Goal: Task Accomplishment & Management: Use online tool/utility

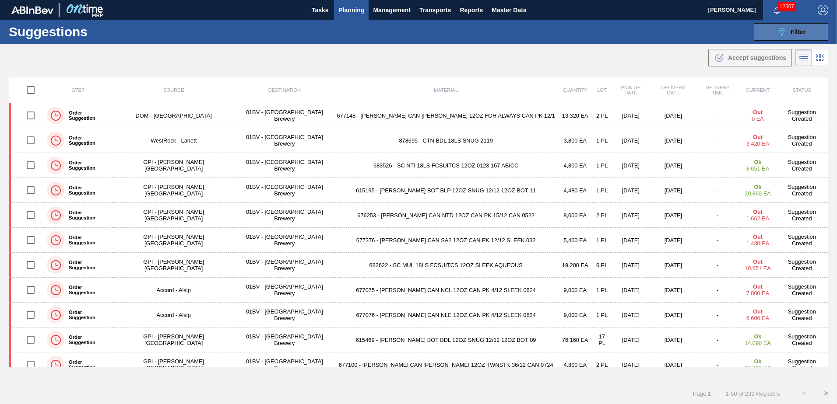
click at [788, 33] on div "089F7B8B-B2A5-4AFE-B5C0-19BA573D28AC Filter" at bounding box center [790, 32] width 29 height 11
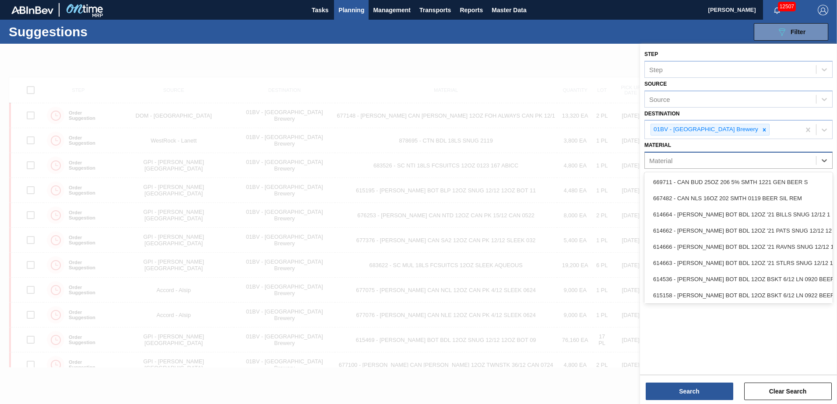
click at [655, 158] on div "Material" at bounding box center [660, 160] width 23 height 7
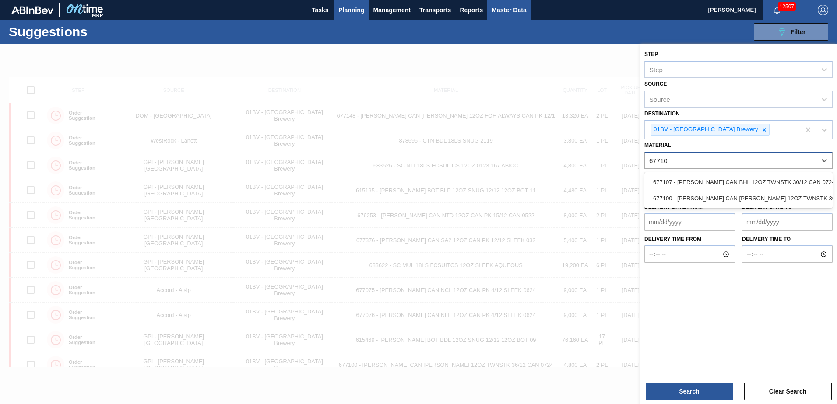
type input "677100"
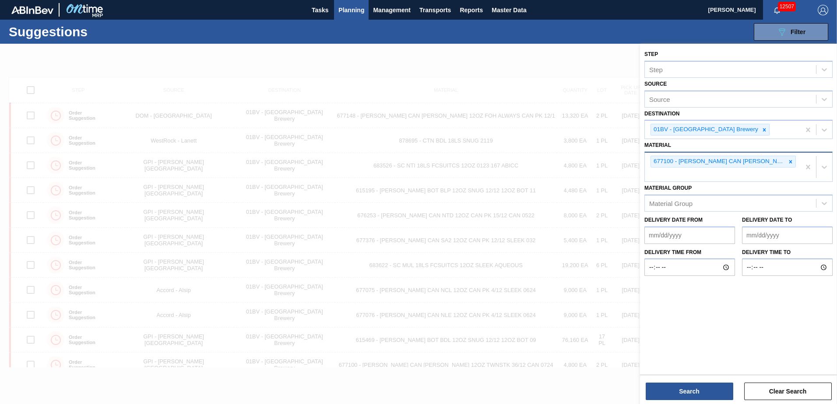
click at [660, 174] on div "677100 - [PERSON_NAME] CAN [PERSON_NAME] 12OZ TWNSTK 36/12 CAN 0724" at bounding box center [722, 167] width 155 height 29
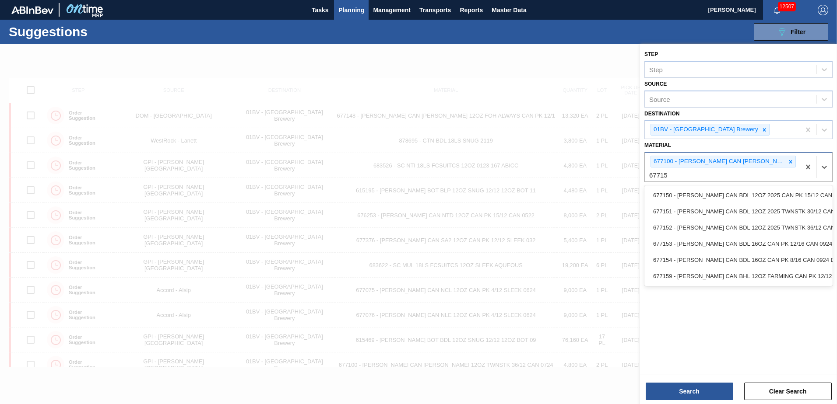
type input "677152"
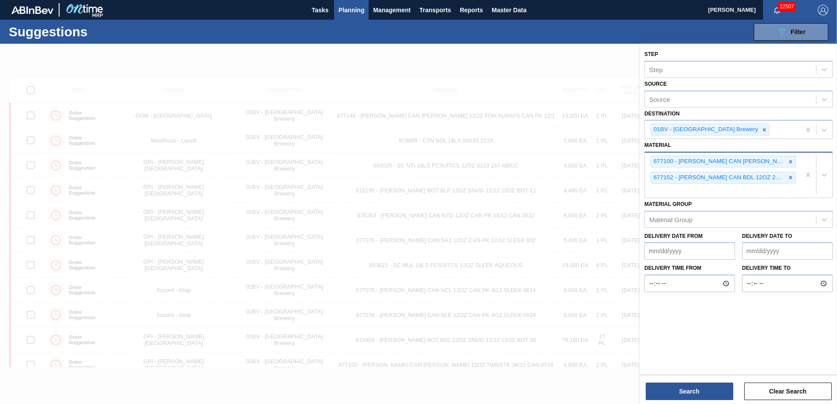
click at [674, 196] on div "677100 - [PERSON_NAME] CAN [PERSON_NAME] 12OZ TWNSTK 36/12 CAN 0724 677152 - [P…" at bounding box center [722, 175] width 155 height 45
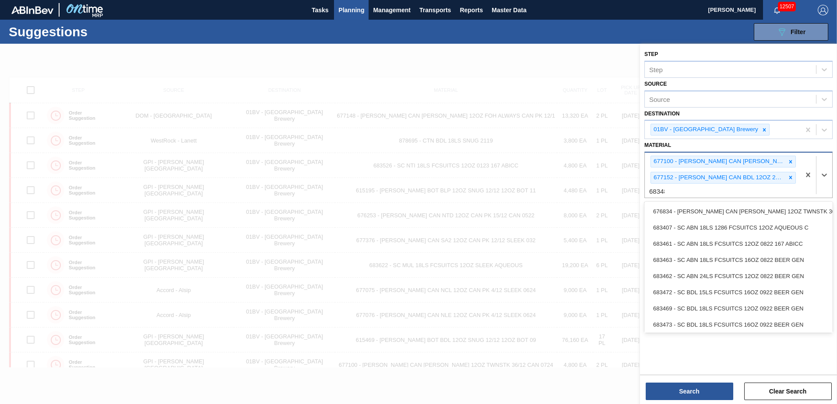
type input "683481"
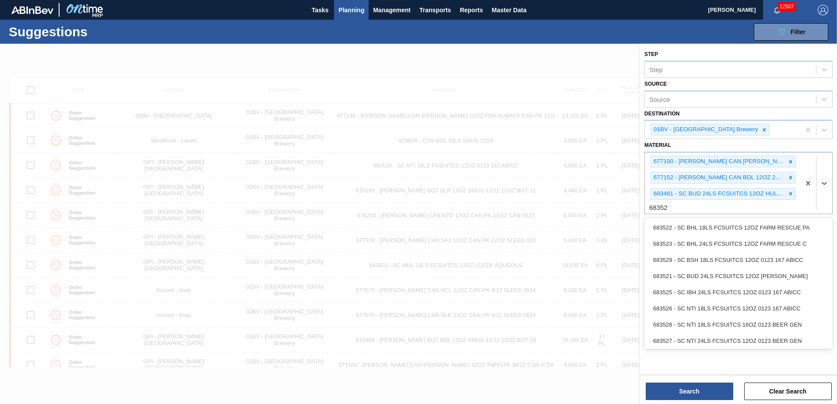
type input "683526"
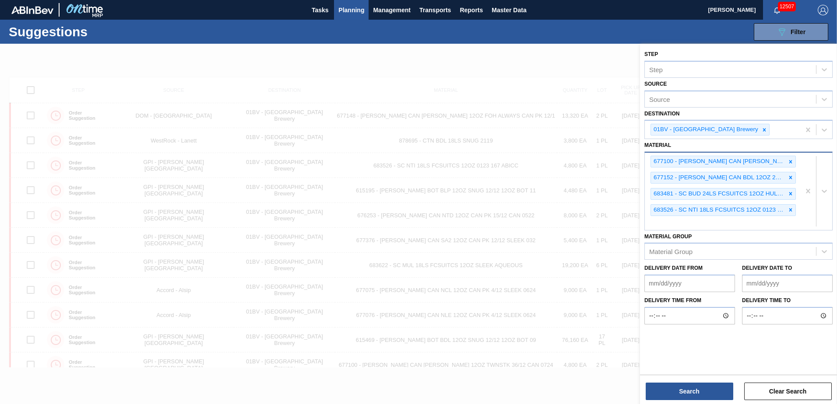
click at [671, 227] on div "677100 - [PERSON_NAME] CAN [PERSON_NAME] 12OZ TWNSTK 36/12 CAN 0724 677152 - [P…" at bounding box center [722, 191] width 155 height 77
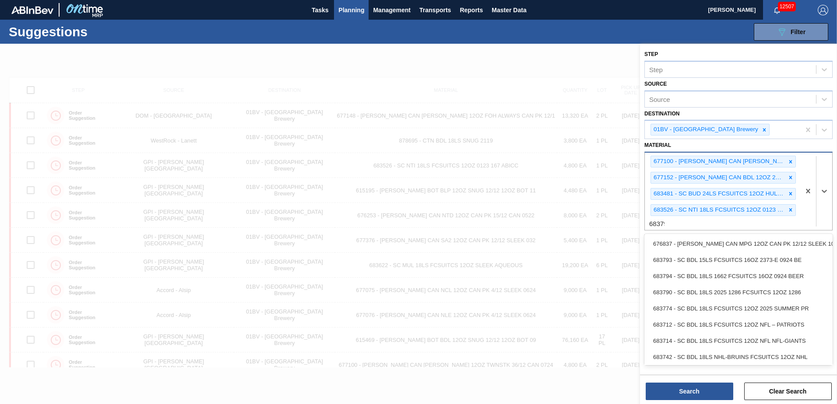
type input "683790"
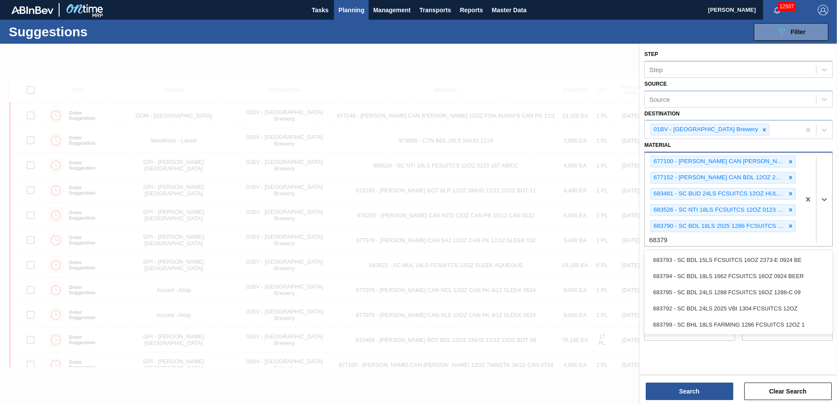
type input "683792"
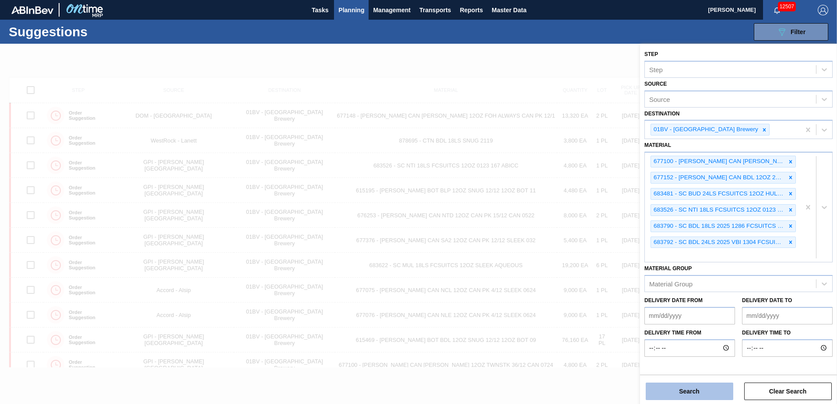
click at [681, 392] on button "Search" at bounding box center [689, 392] width 88 height 18
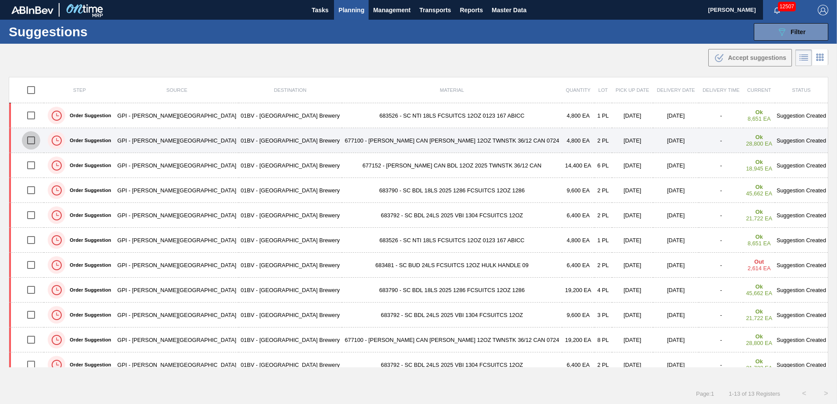
click at [35, 141] on input "checkbox" at bounding box center [31, 140] width 18 height 18
checkbox input "true"
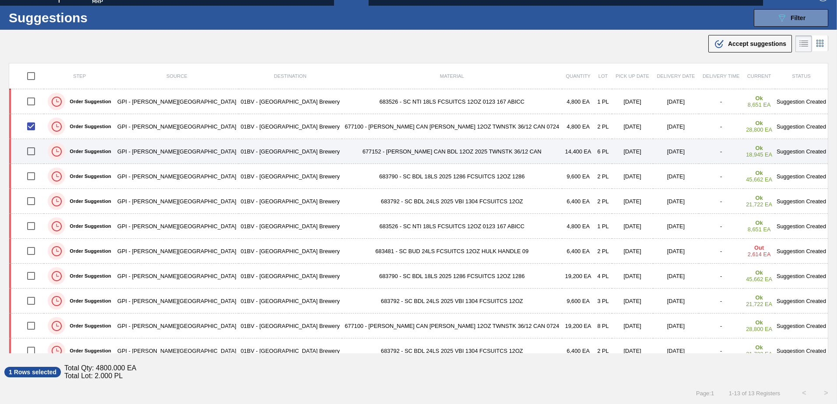
drag, startPoint x: 34, startPoint y: 153, endPoint x: 63, endPoint y: 158, distance: 29.7
click at [34, 153] on input "checkbox" at bounding box center [31, 151] width 18 height 18
checkbox input "true"
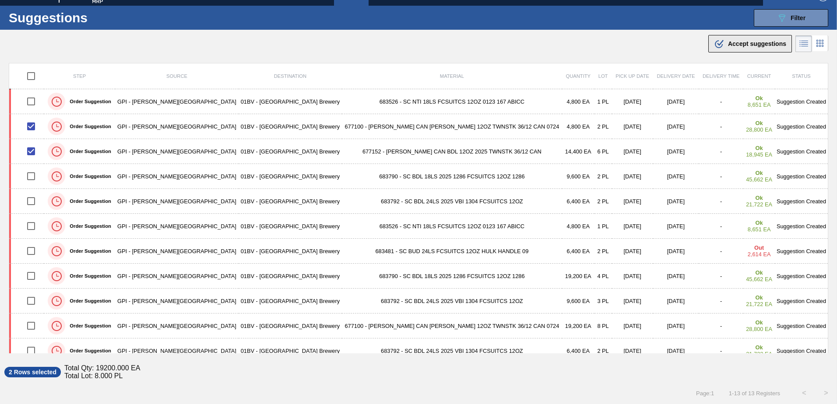
click at [728, 47] on span "Accept suggestions" at bounding box center [757, 43] width 58 height 7
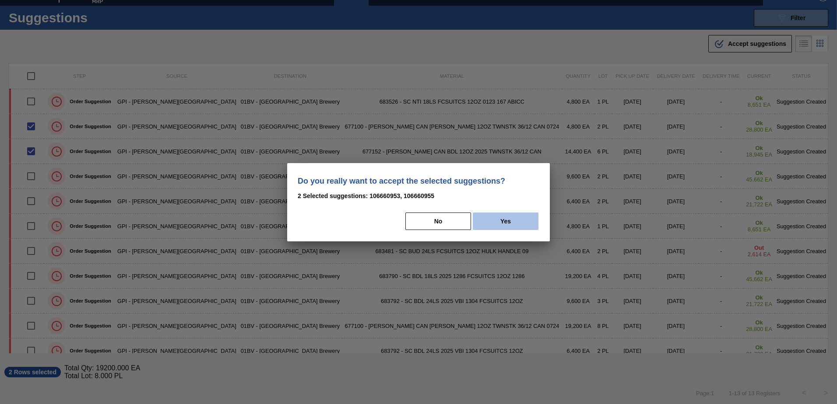
drag, startPoint x: 525, startPoint y: 220, endPoint x: 525, endPoint y: 229, distance: 8.8
click at [525, 221] on button "Yes" at bounding box center [506, 222] width 66 height 18
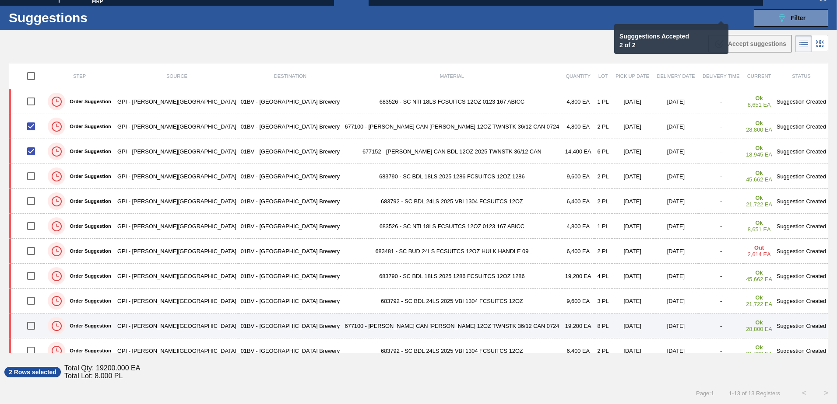
checkbox input "false"
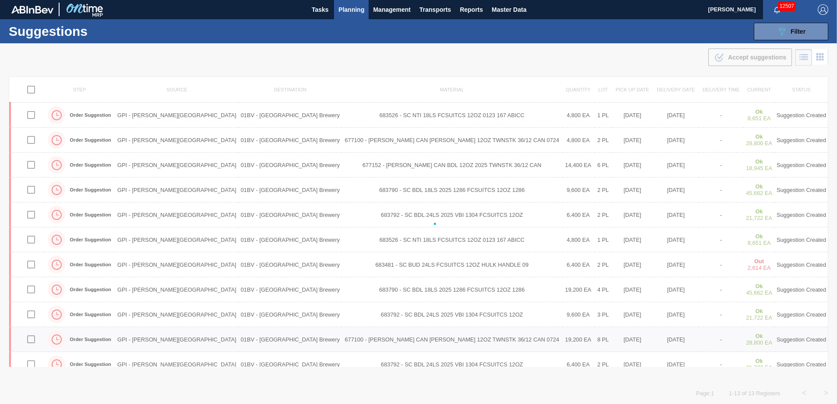
scroll to position [0, 0]
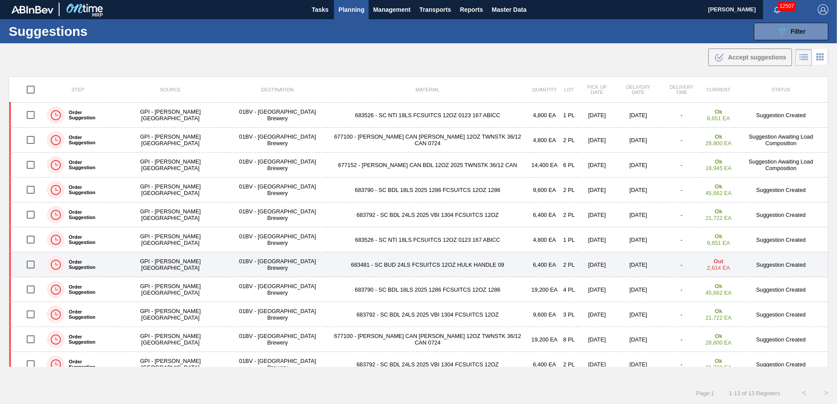
drag, startPoint x: 33, startPoint y: 263, endPoint x: 38, endPoint y: 263, distance: 5.3
click at [33, 263] on input "checkbox" at bounding box center [30, 265] width 18 height 18
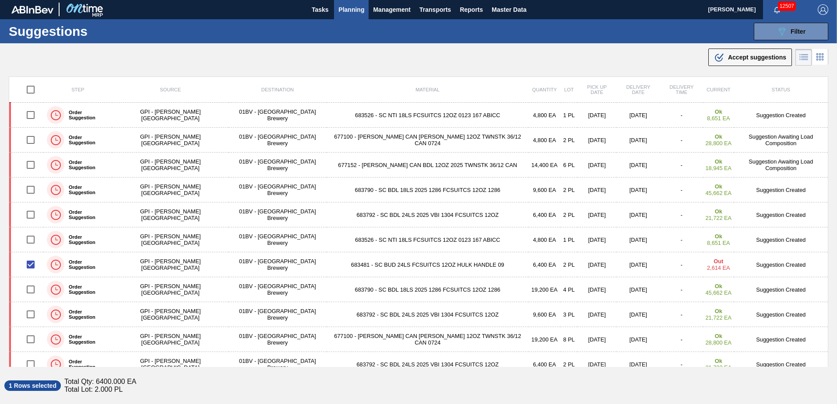
click at [747, 57] on span "Accept suggestions" at bounding box center [757, 57] width 58 height 7
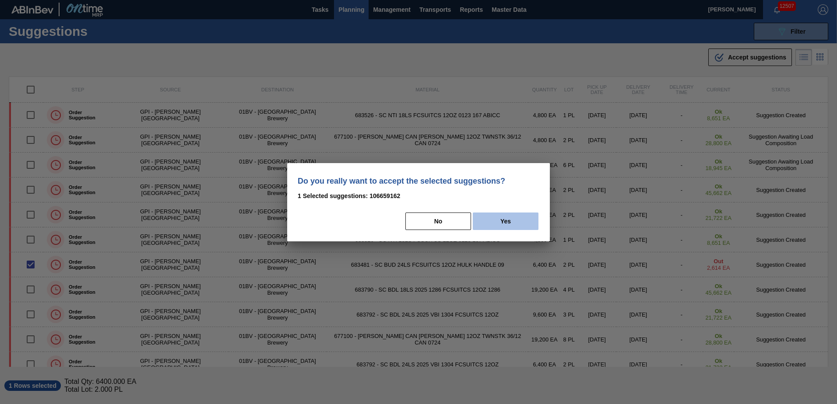
click at [513, 221] on button "Yes" at bounding box center [506, 222] width 66 height 18
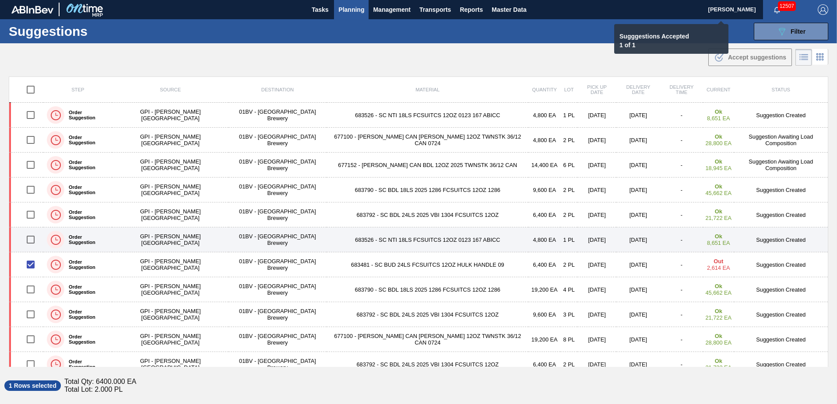
checkbox input "false"
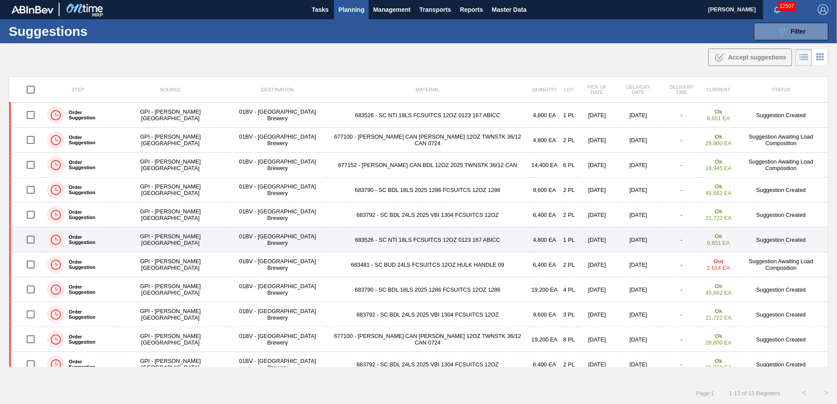
click at [29, 239] on input "checkbox" at bounding box center [30, 240] width 18 height 18
checkbox input "true"
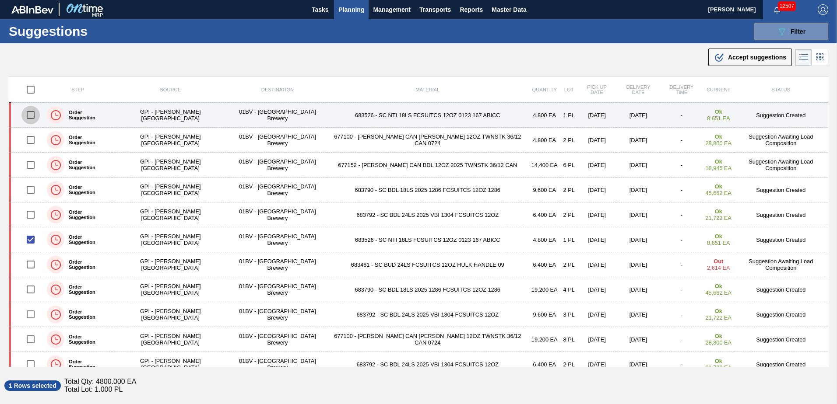
click at [32, 112] on input "checkbox" at bounding box center [30, 115] width 18 height 18
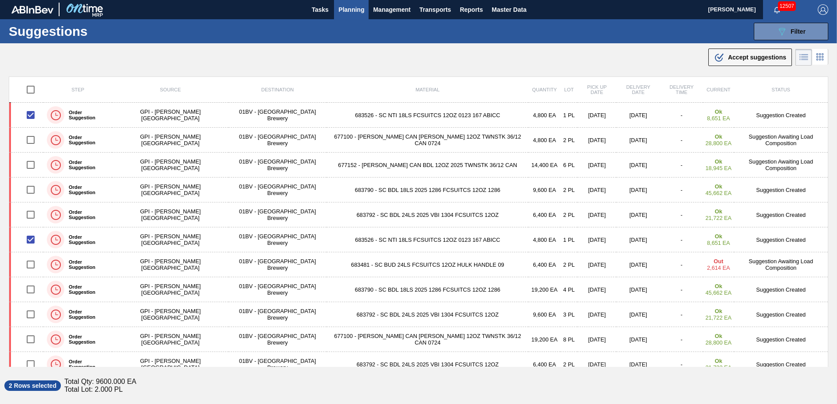
click at [728, 60] on span "Accept suggestions" at bounding box center [757, 57] width 58 height 7
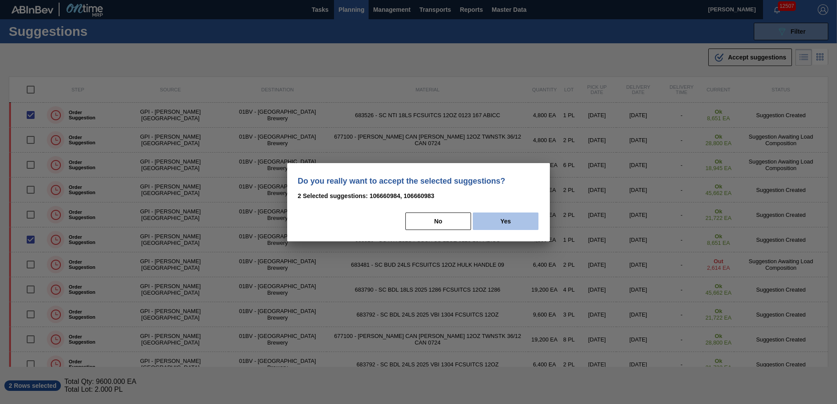
click at [515, 223] on button "Yes" at bounding box center [506, 222] width 66 height 18
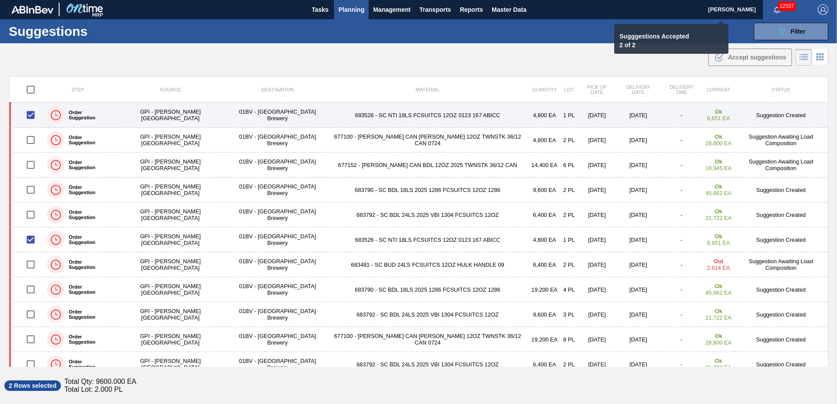
checkbox input "false"
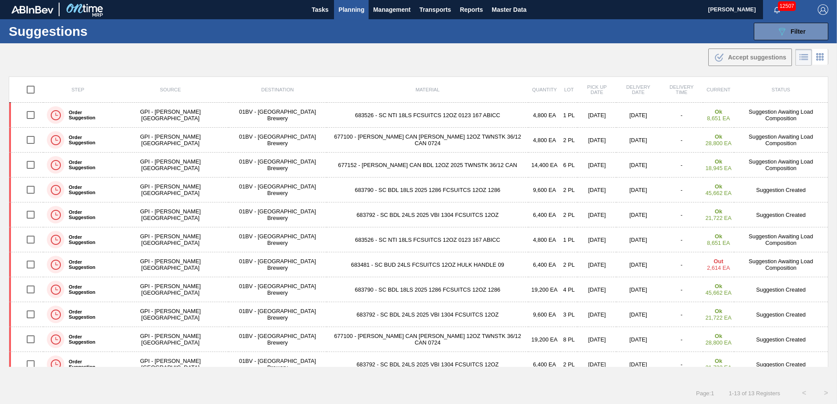
click at [329, 118] on td "683526 - SC NTI 18LS FCSUITCS 12OZ 0123 167 ABICC" at bounding box center [427, 115] width 202 height 25
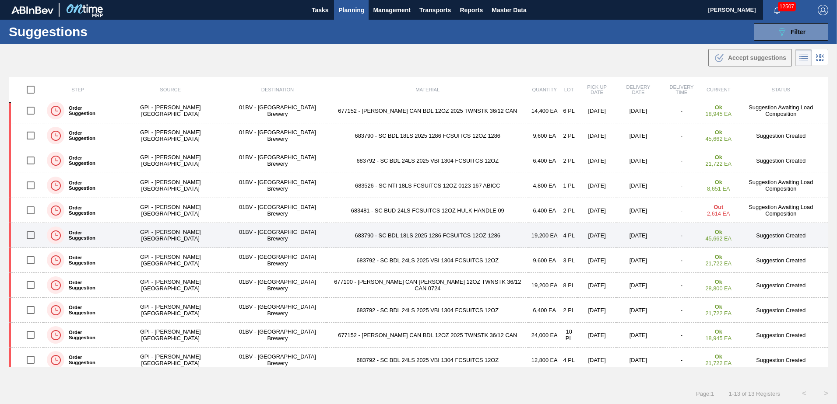
scroll to position [60, 0]
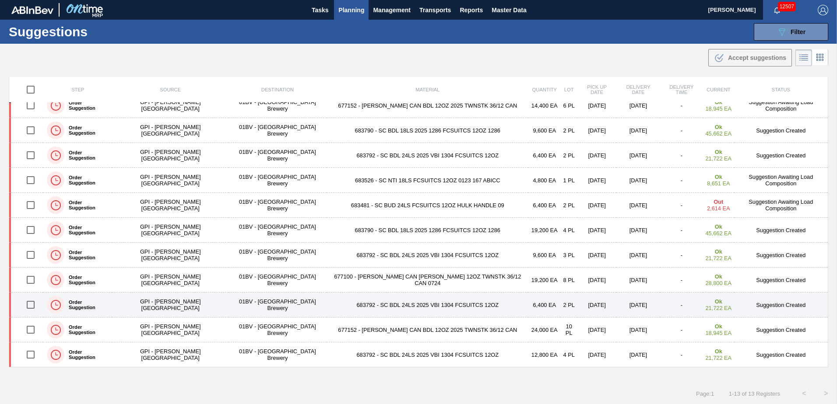
click at [33, 303] on input "checkbox" at bounding box center [30, 305] width 18 height 18
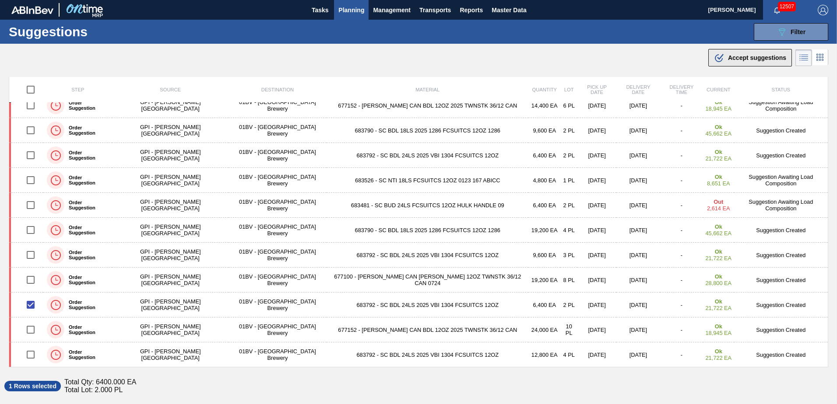
click at [721, 60] on icon ".b{fill:var(--color-action-default)}" at bounding box center [719, 58] width 11 height 11
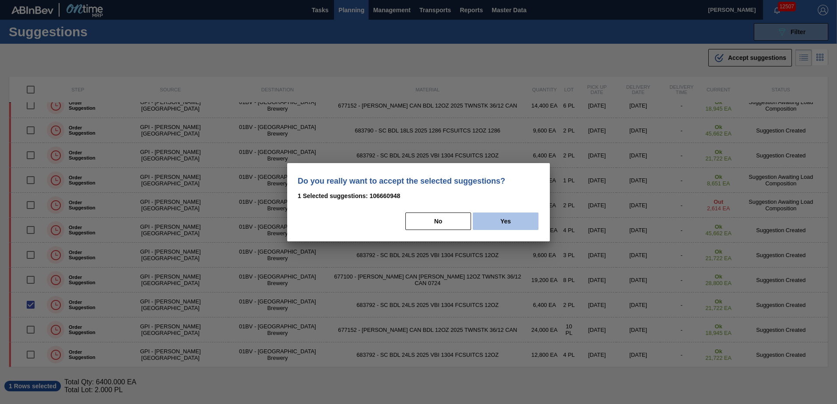
click at [511, 221] on button "Yes" at bounding box center [506, 222] width 66 height 18
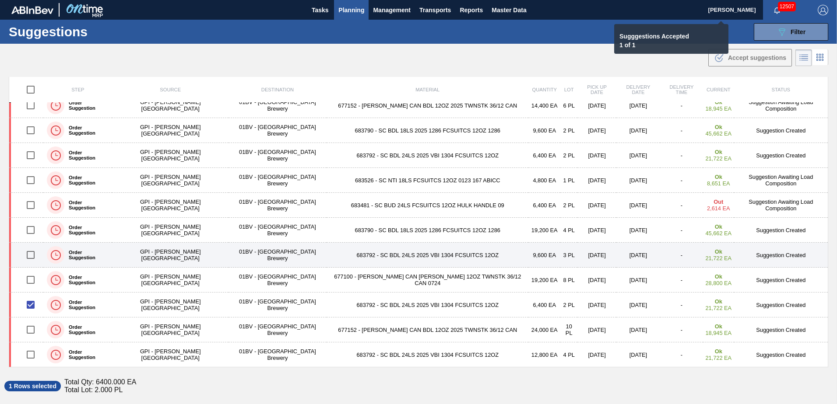
checkbox input "false"
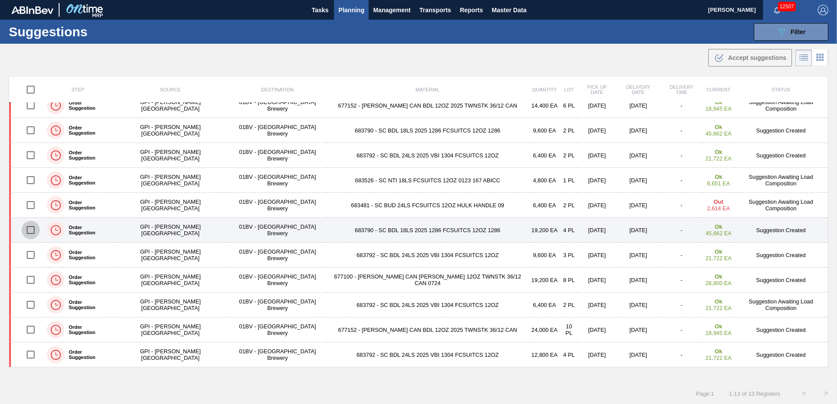
click at [38, 228] on input "checkbox" at bounding box center [30, 230] width 18 height 18
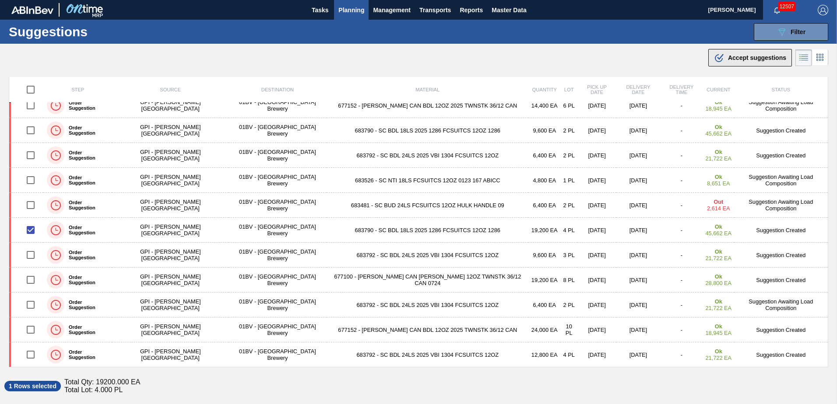
click at [728, 61] on span "Accept suggestions" at bounding box center [757, 57] width 58 height 7
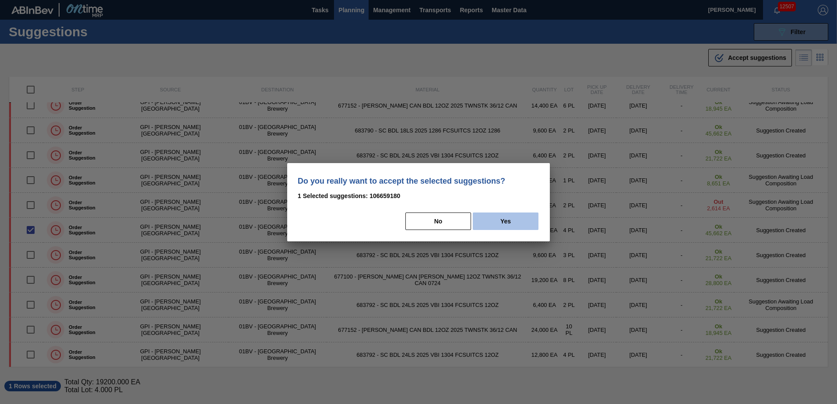
click at [515, 220] on button "Yes" at bounding box center [506, 222] width 66 height 18
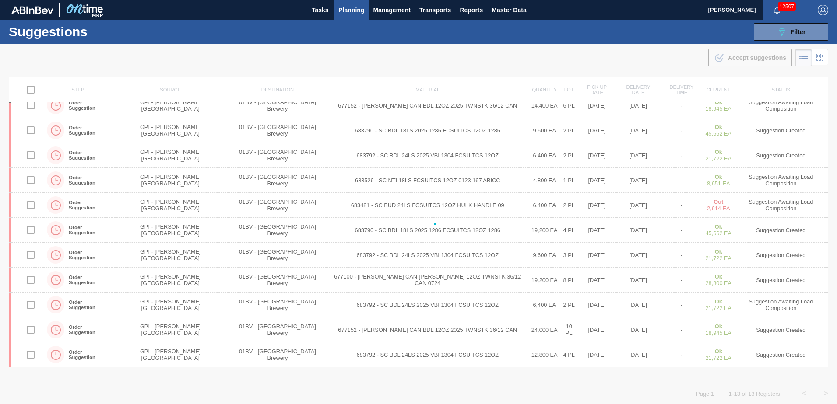
checkbox input "false"
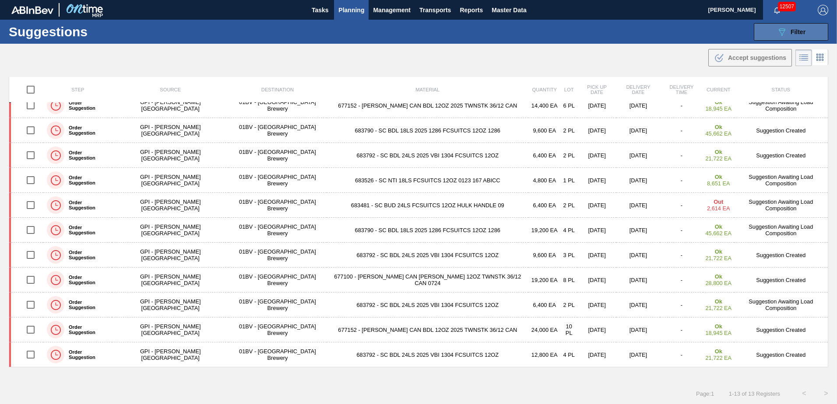
click at [786, 32] on div "089F7B8B-B2A5-4AFE-B5C0-19BA573D28AC Filter" at bounding box center [790, 32] width 29 height 11
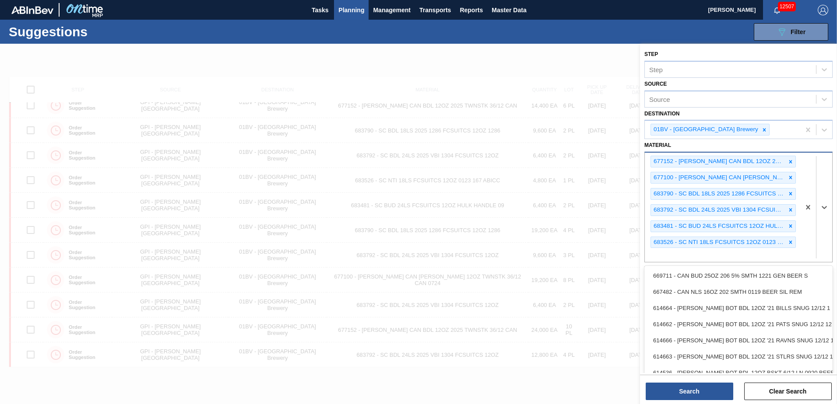
click at [665, 256] on div "677152 - [PERSON_NAME] CAN BDL 12OZ 2025 TWNSTK 36/12 CAN 677100 - [PERSON_NAME…" at bounding box center [722, 207] width 155 height 109
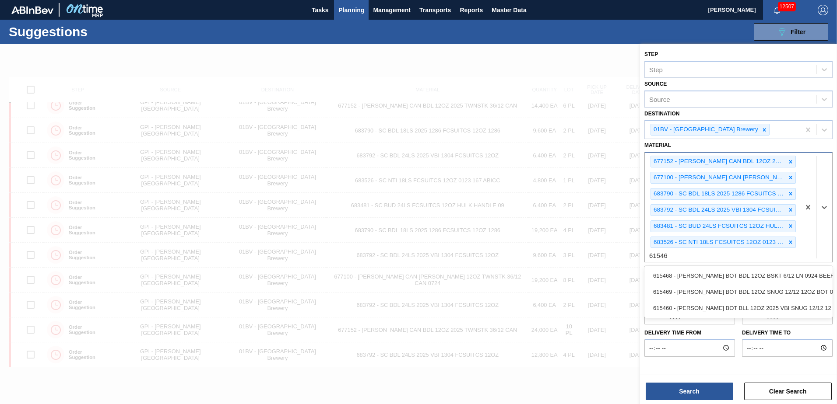
type input "615469"
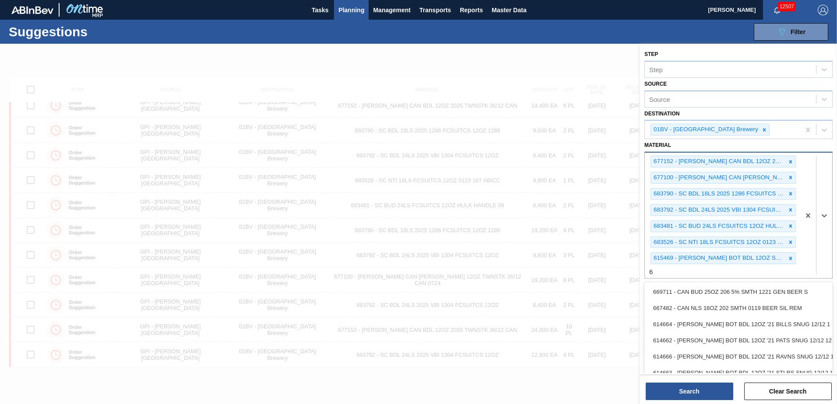
scroll to position [0, 0]
type input "615325"
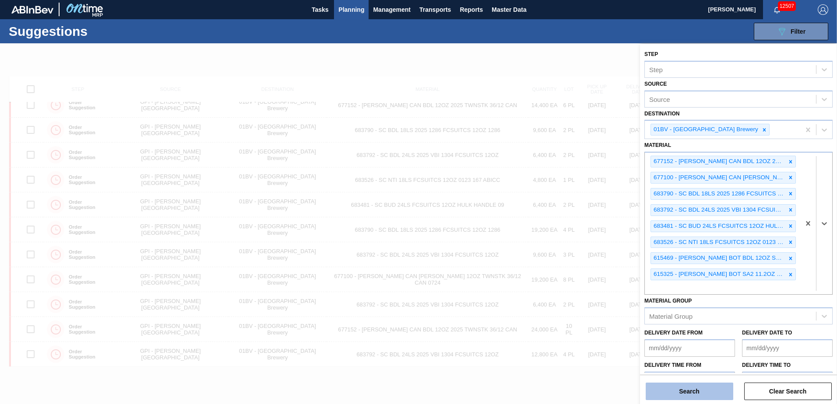
click at [694, 389] on button "Search" at bounding box center [689, 392] width 88 height 18
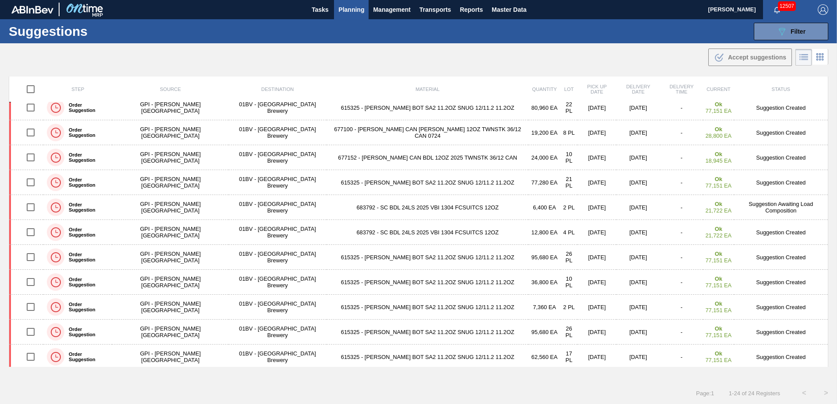
scroll to position [334, 0]
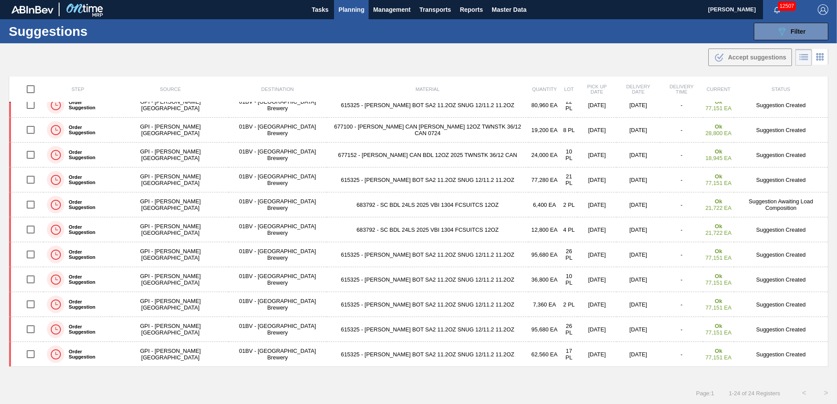
drag, startPoint x: 827, startPoint y: 242, endPoint x: 828, endPoint y: 226, distance: 16.2
click at [828, 226] on div "Step Source Destination Material Quantity Lot Pick up Date Delivery Date Delive…" at bounding box center [418, 230] width 837 height 306
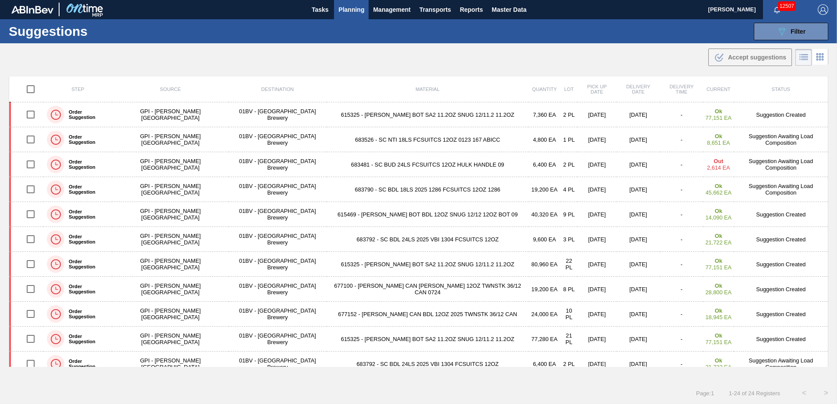
scroll to position [168, 0]
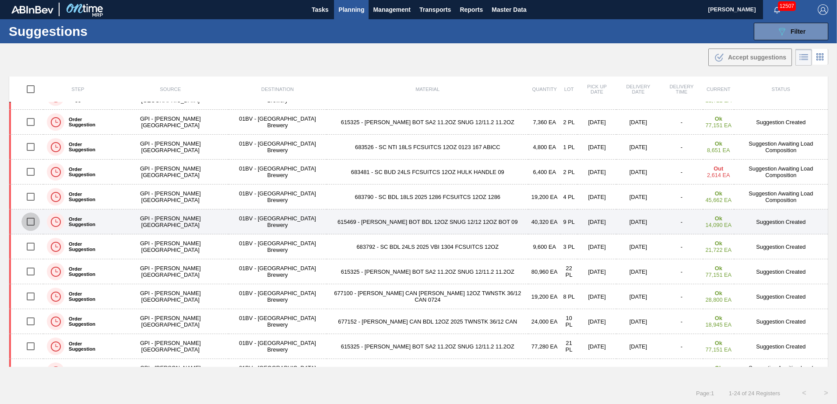
drag, startPoint x: 33, startPoint y: 222, endPoint x: 51, endPoint y: 218, distance: 18.3
click at [32, 221] on input "checkbox" at bounding box center [30, 222] width 18 height 18
checkbox input "true"
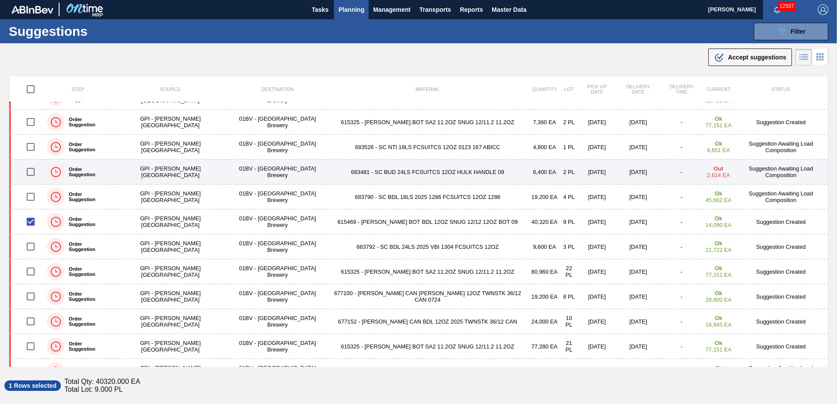
click at [825, 177] on td "Suggestion Awaiting Load Composition" at bounding box center [781, 172] width 94 height 25
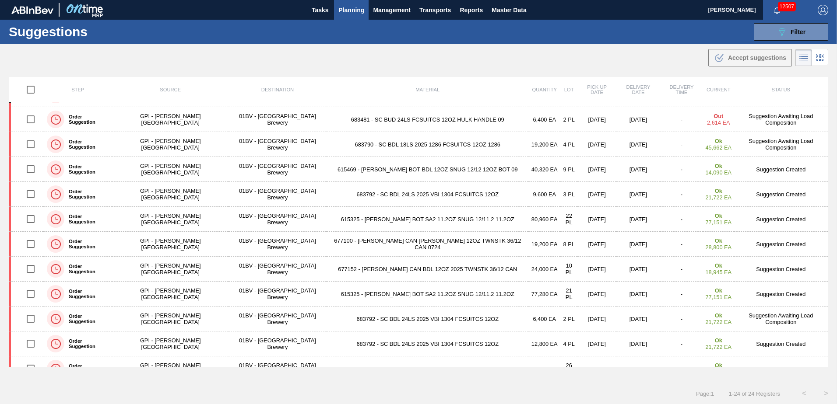
scroll to position [241, 0]
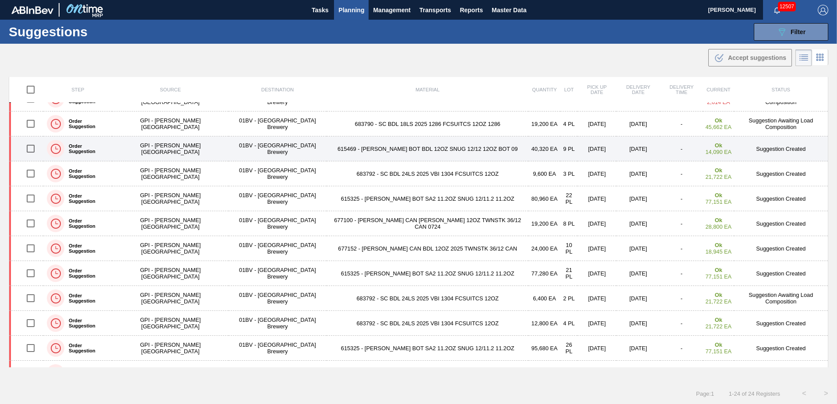
drag, startPoint x: 33, startPoint y: 149, endPoint x: 41, endPoint y: 147, distance: 7.6
click at [34, 148] on input "checkbox" at bounding box center [30, 149] width 18 height 18
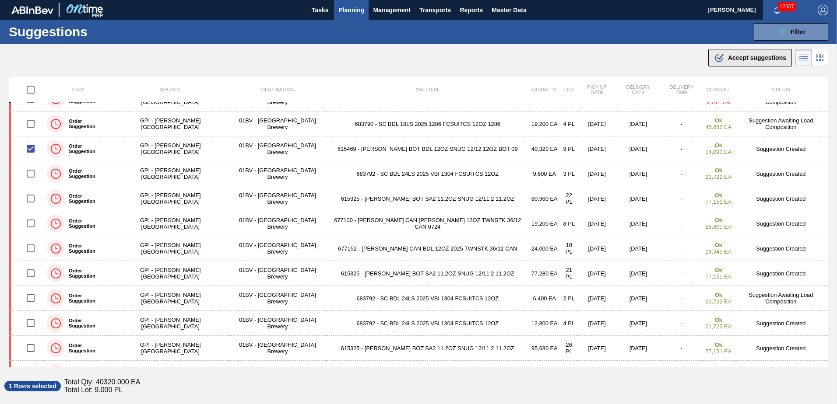
click at [728, 58] on span "Accept suggestions" at bounding box center [757, 57] width 58 height 7
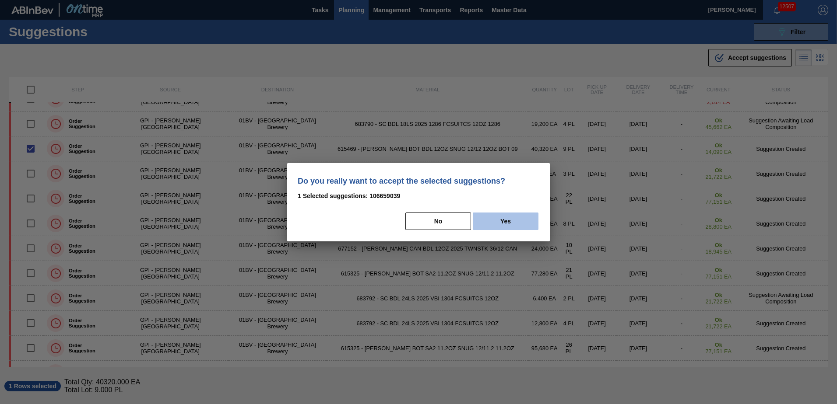
click at [505, 213] on button "Yes" at bounding box center [506, 222] width 66 height 18
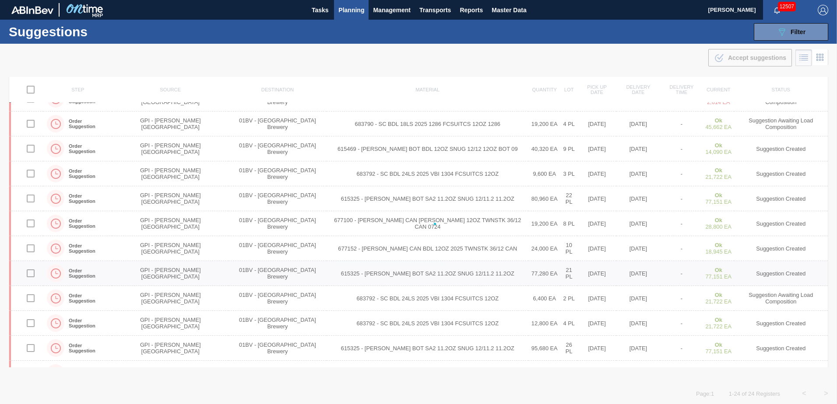
checkbox input "false"
click at [193, 263] on div at bounding box center [418, 224] width 837 height 361
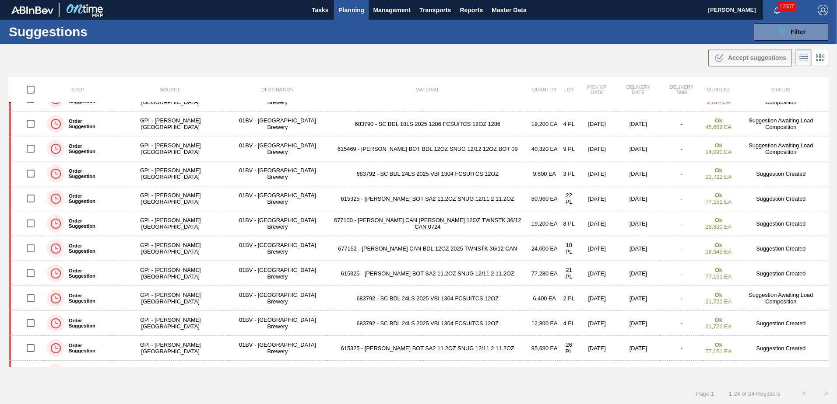
click at [353, 14] on span "Planning" at bounding box center [351, 10] width 26 height 11
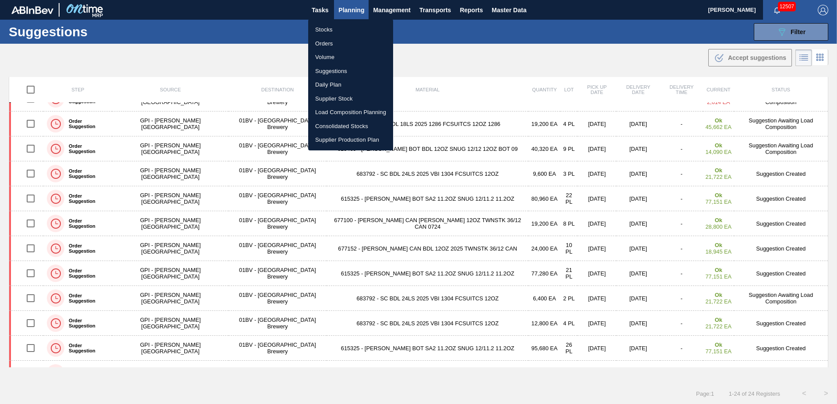
click at [345, 112] on li "Load Composition Planning" at bounding box center [350, 112] width 85 height 14
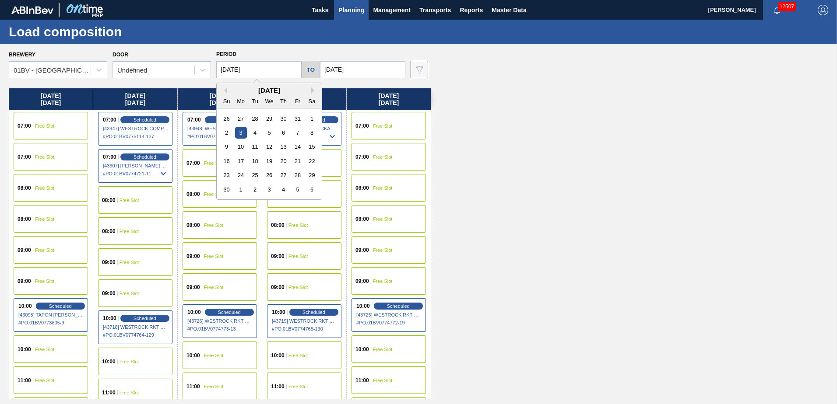
click at [271, 70] on input "[DATE]" at bounding box center [258, 70] width 85 height 18
click at [227, 92] on div "[DATE]" at bounding box center [269, 90] width 105 height 7
click at [224, 91] on button "Previous Month" at bounding box center [224, 91] width 6 height 6
click at [241, 159] on div "20" at bounding box center [241, 161] width 12 height 12
type input "[DATE]"
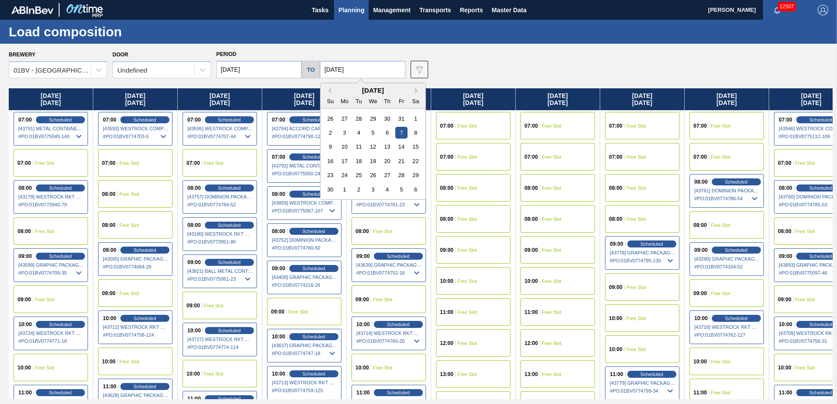
click at [356, 70] on input "[DATE]" at bounding box center [362, 70] width 85 height 18
click at [328, 90] on button "Previous Month" at bounding box center [328, 91] width 6 height 6
click at [399, 161] on div "24" at bounding box center [401, 161] width 12 height 12
type input "[DATE]"
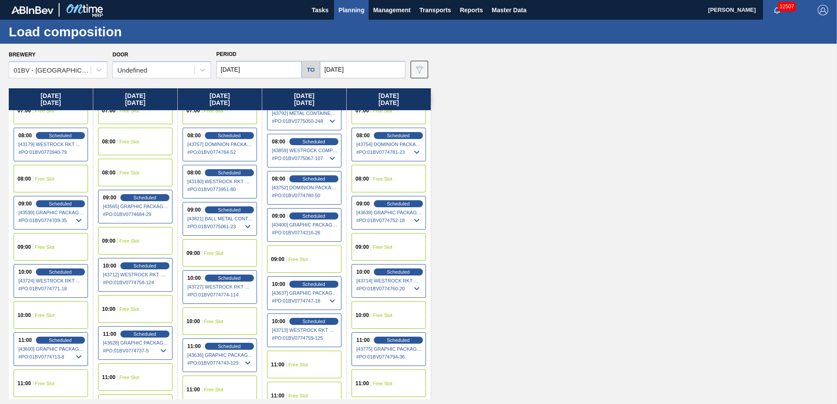
scroll to position [88, 0]
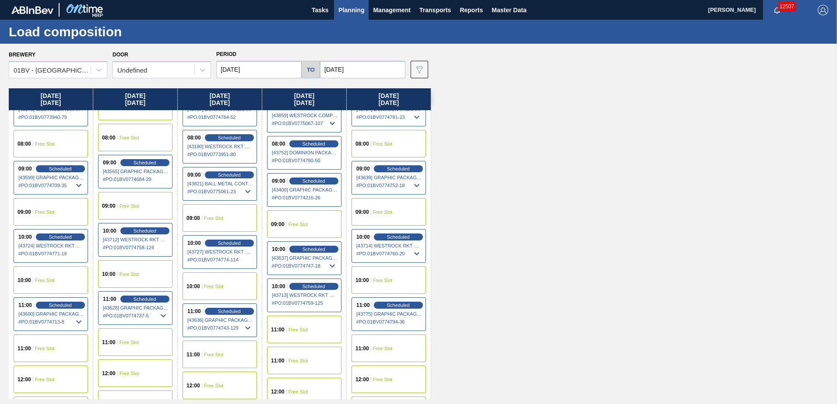
click at [206, 220] on span "Free Slot" at bounding box center [214, 218] width 20 height 5
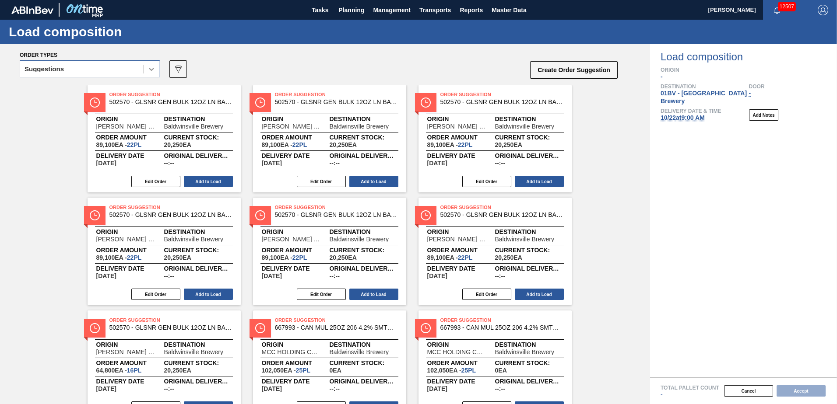
click at [150, 71] on icon at bounding box center [151, 69] width 9 height 9
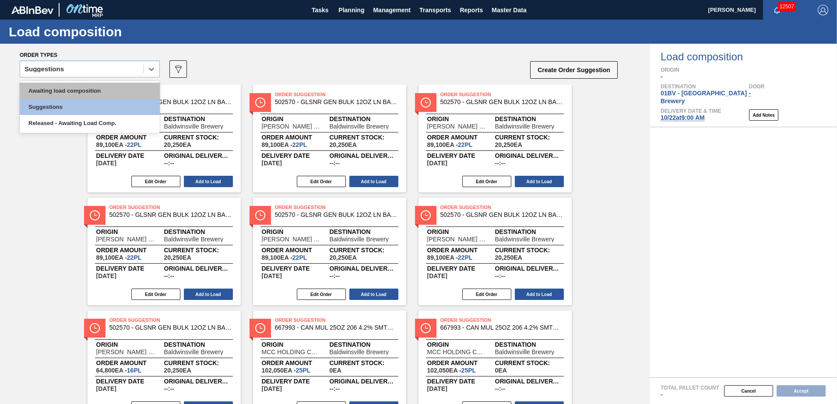
click at [110, 88] on div "Awaiting load composition" at bounding box center [90, 91] width 140 height 16
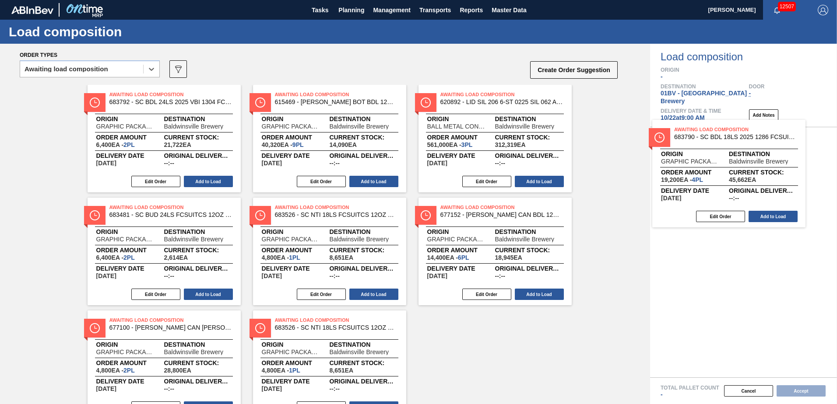
drag, startPoint x: 452, startPoint y: 107, endPoint x: 690, endPoint y: 142, distance: 241.0
click at [690, 142] on div "Order types option Awaiting load composition, selected. Select is focused ,type…" at bounding box center [418, 224] width 837 height 361
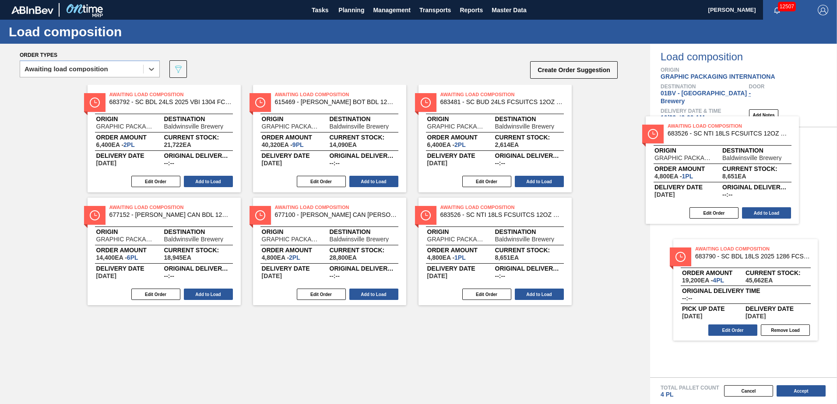
drag, startPoint x: 449, startPoint y: 107, endPoint x: 683, endPoint y: 138, distance: 236.6
click at [683, 138] on div "Order types option Awaiting load composition, selected. Select is focused ,type…" at bounding box center [418, 224] width 837 height 361
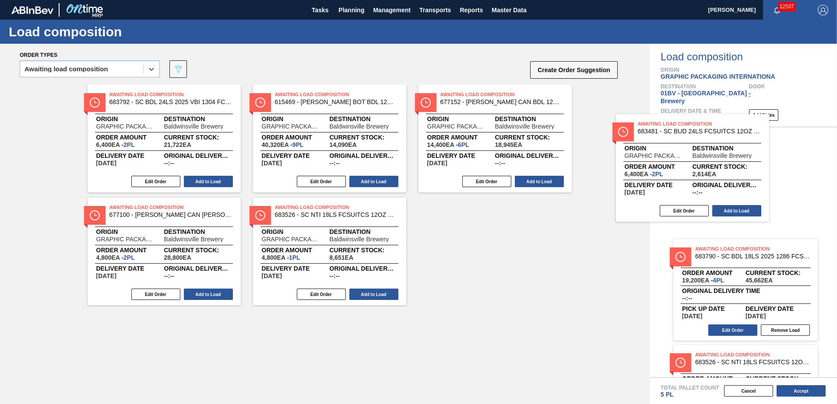
drag, startPoint x: 441, startPoint y: 98, endPoint x: 692, endPoint y: 132, distance: 252.9
click at [692, 132] on div "Order types option Awaiting load composition, selected. Select is focused ,type…" at bounding box center [418, 224] width 837 height 361
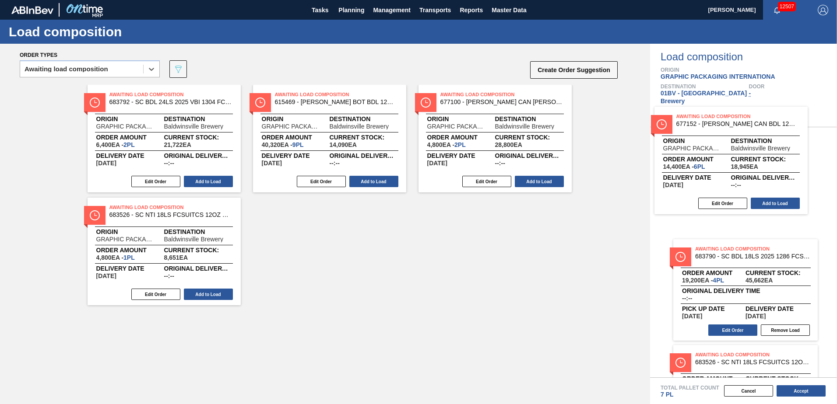
drag, startPoint x: 442, startPoint y: 114, endPoint x: 732, endPoint y: 141, distance: 290.9
click at [736, 141] on div "Order types option Awaiting load composition, selected. Select is focused ,type…" at bounding box center [418, 224] width 837 height 361
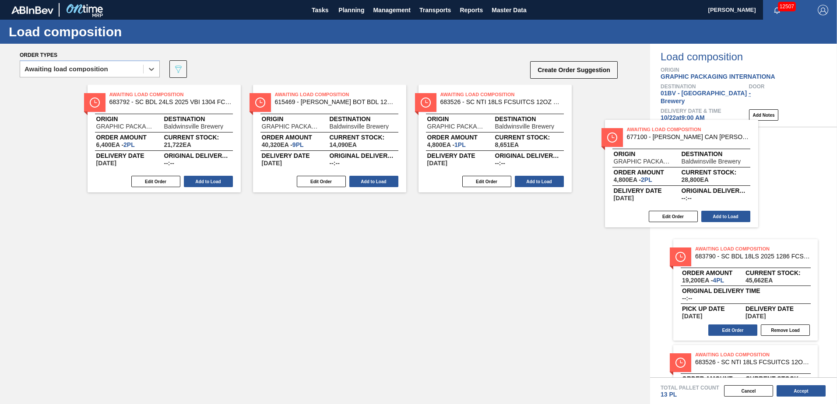
drag, startPoint x: 440, startPoint y: 107, endPoint x: 708, endPoint y: 148, distance: 271.0
click at [708, 148] on div "Order types option Awaiting load composition, selected. Select is focused ,type…" at bounding box center [418, 224] width 837 height 361
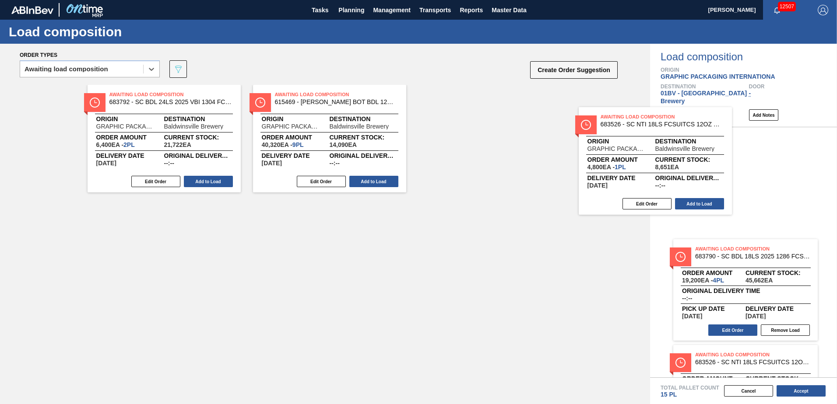
drag, startPoint x: 484, startPoint y: 120, endPoint x: 682, endPoint y: 148, distance: 199.7
click at [676, 148] on div "Order types option Awaiting load composition, selected. Select is focused ,type…" at bounding box center [418, 224] width 837 height 361
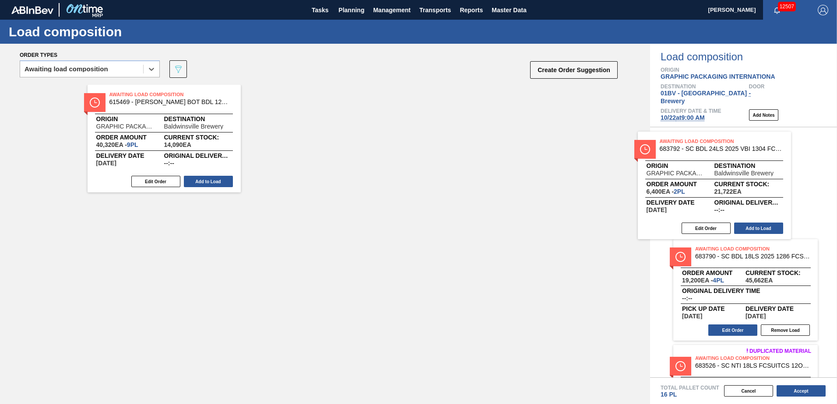
drag, startPoint x: 339, startPoint y: 137, endPoint x: 680, endPoint y: 157, distance: 341.0
click at [680, 157] on div "Order types option Awaiting load composition, selected. Select is focused ,type…" at bounding box center [418, 224] width 837 height 361
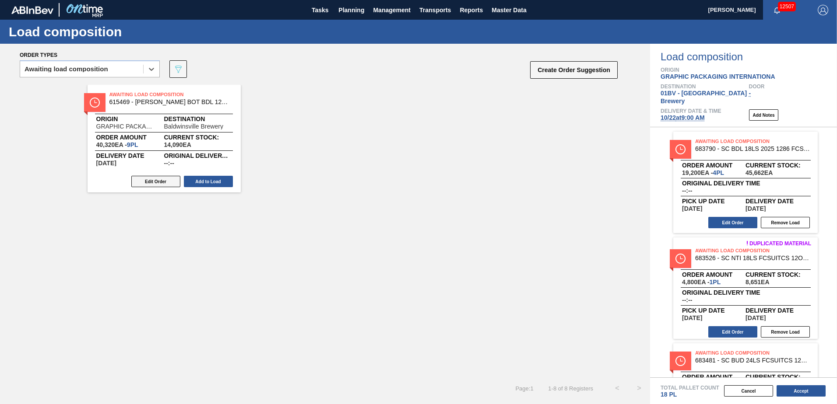
click at [160, 182] on button "Edit Order" at bounding box center [155, 181] width 49 height 11
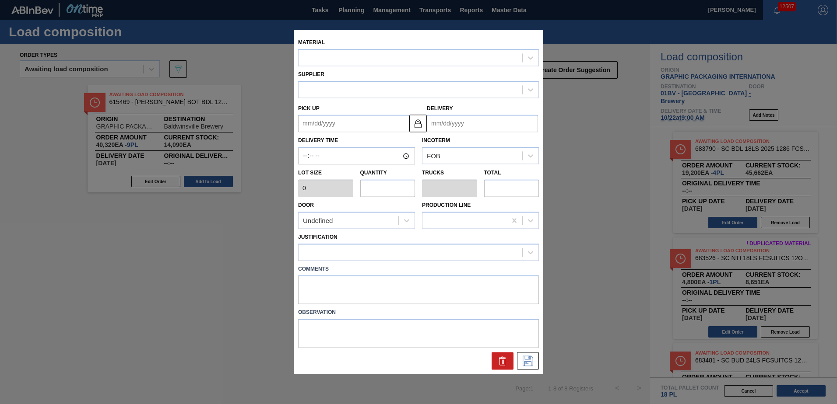
type input "4,480"
type input "9"
type input "0.346"
type input "40,320"
type up "[DATE]"
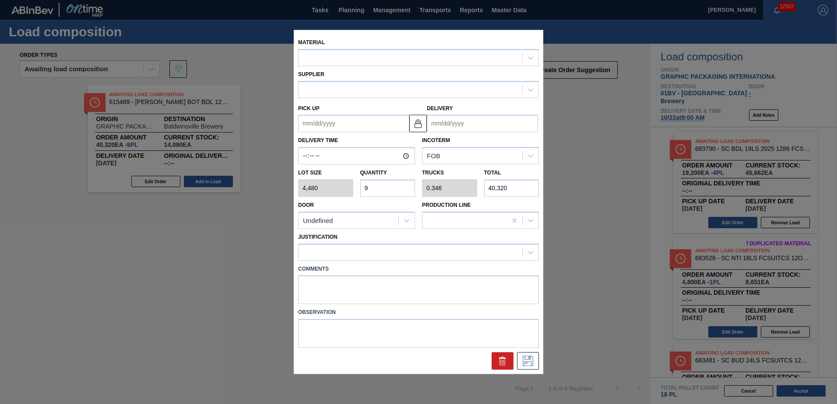
type input "[DATE]"
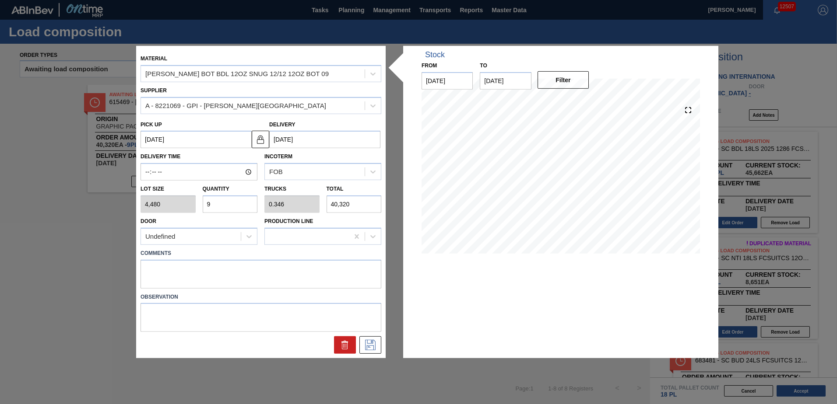
drag, startPoint x: 165, startPoint y: 204, endPoint x: 19, endPoint y: 203, distance: 146.1
click at [24, 204] on div "Material [PERSON_NAME] BOT BDL 12OZ SNUG 12/12 12OZ BOT 09 Supplier A - 8221069…" at bounding box center [418, 202] width 837 height 404
type input "8"
type input "0.308"
type input "35,840"
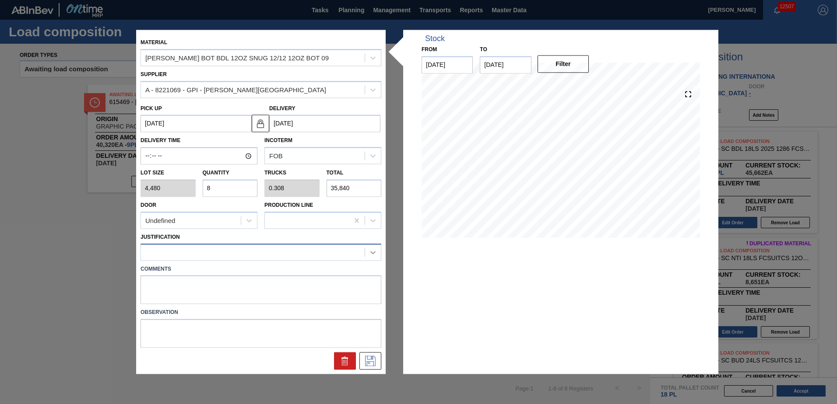
type input "8"
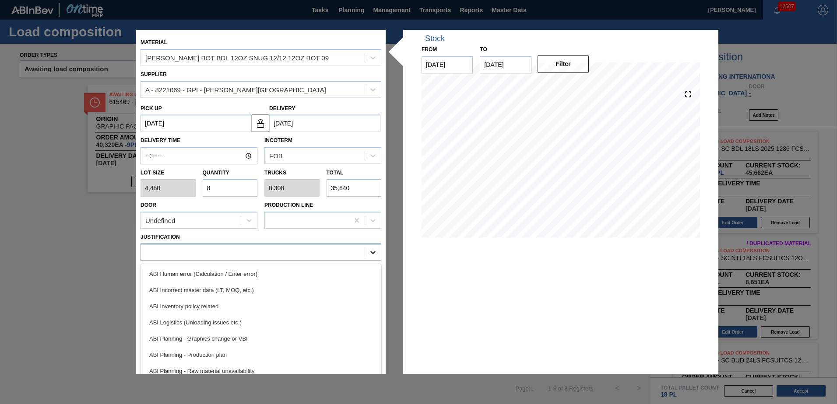
click at [373, 254] on icon at bounding box center [372, 252] width 9 height 9
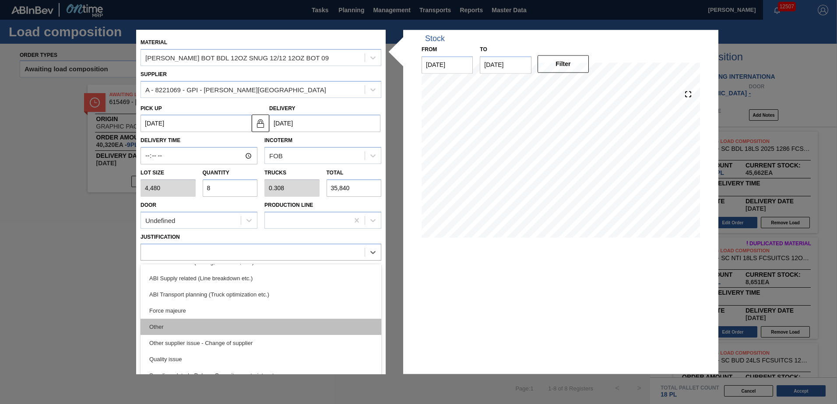
scroll to position [119, 0]
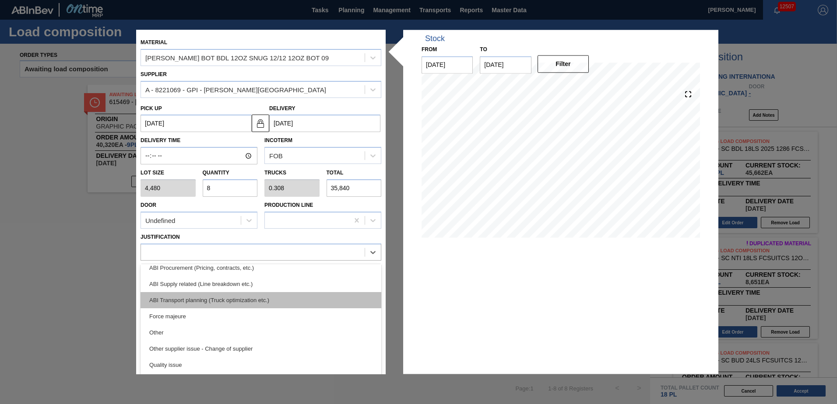
click at [203, 300] on div "ABI Transport planning (Truck optimization etc.)" at bounding box center [260, 300] width 241 height 16
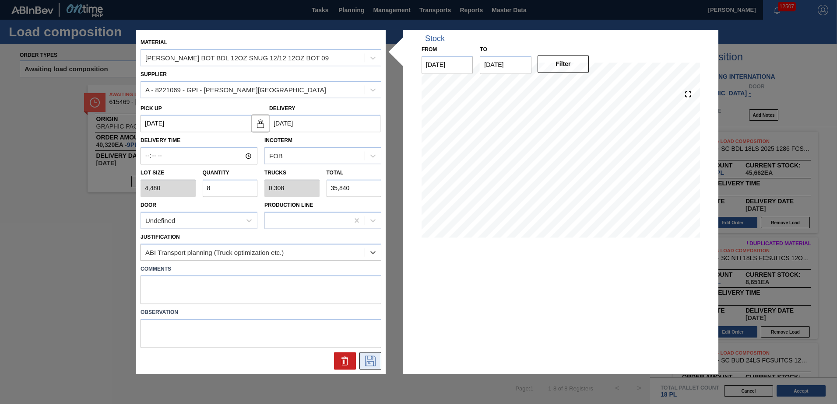
click at [367, 361] on icon at bounding box center [370, 361] width 14 height 11
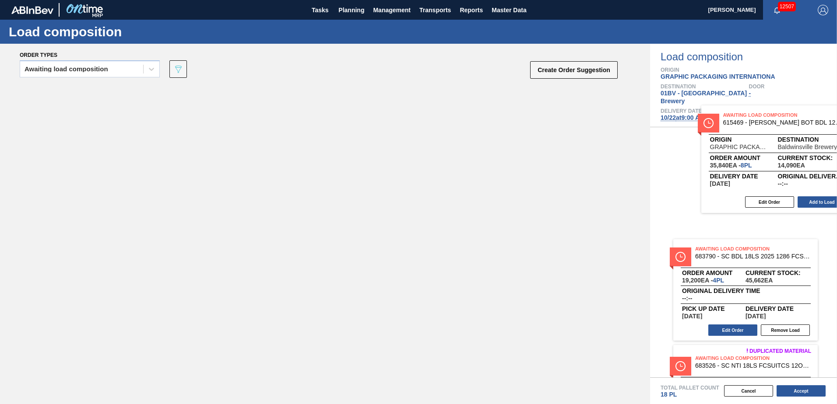
drag, startPoint x: 119, startPoint y: 101, endPoint x: 738, endPoint y: 122, distance: 618.6
click at [738, 122] on div "Order types Awaiting load composition 089F7B8B-B2A5-4AFE-B5C0-19BA573D28AC Crea…" at bounding box center [418, 224] width 837 height 361
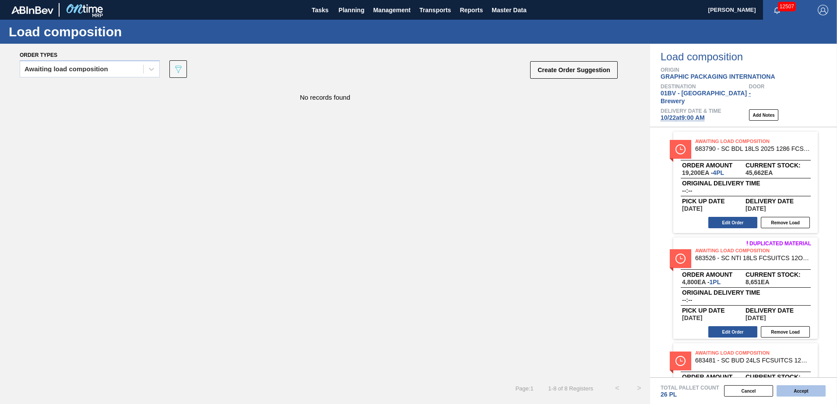
click at [801, 391] on button "Accept" at bounding box center [800, 390] width 49 height 11
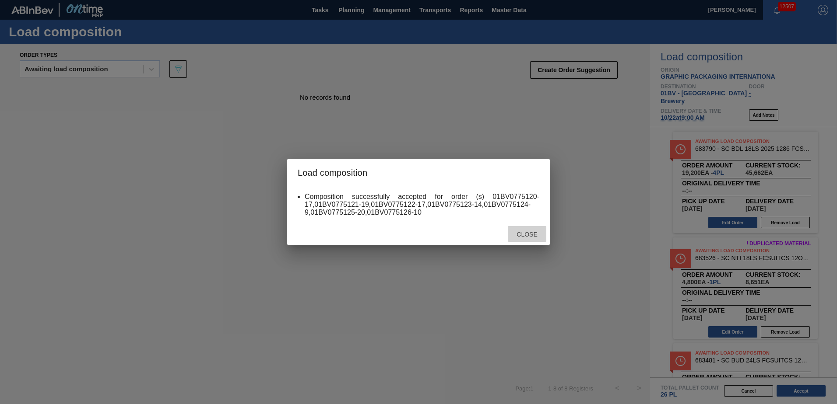
click at [525, 232] on span "Close" at bounding box center [526, 234] width 35 height 7
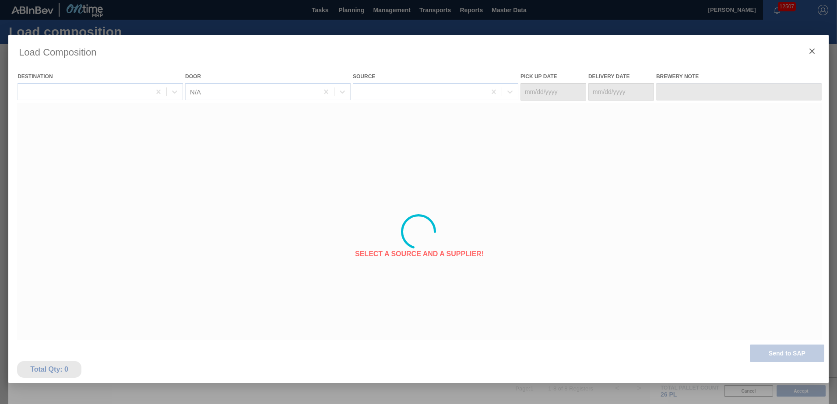
type Date "[DATE]"
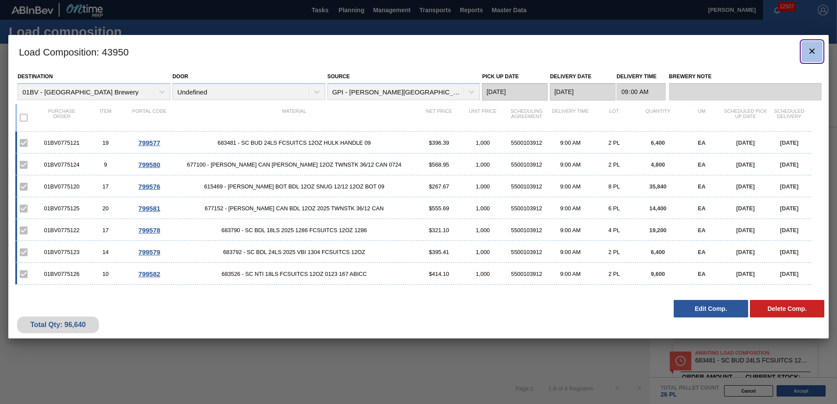
click at [810, 53] on icon "botão de ícone" at bounding box center [811, 51] width 11 height 11
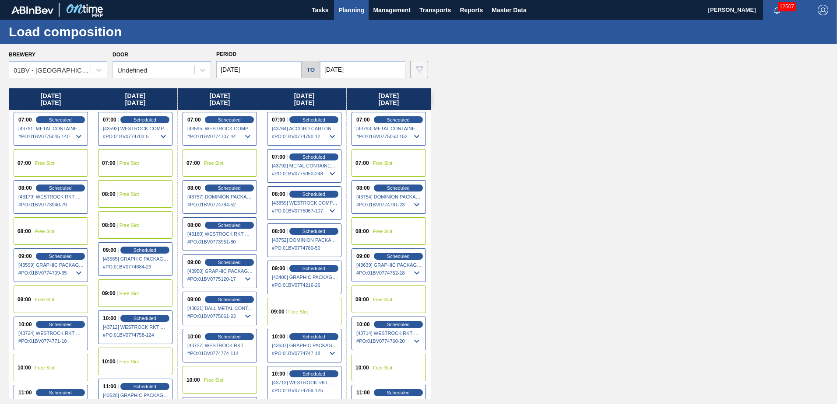
click at [342, 8] on span "Planning" at bounding box center [351, 10] width 26 height 11
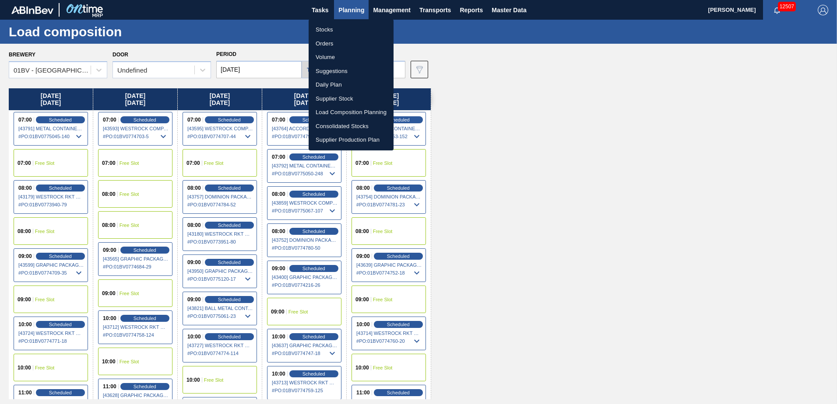
drag, startPoint x: 336, startPoint y: 73, endPoint x: 348, endPoint y: 74, distance: 12.7
click at [336, 73] on li "Suggestions" at bounding box center [350, 71] width 85 height 14
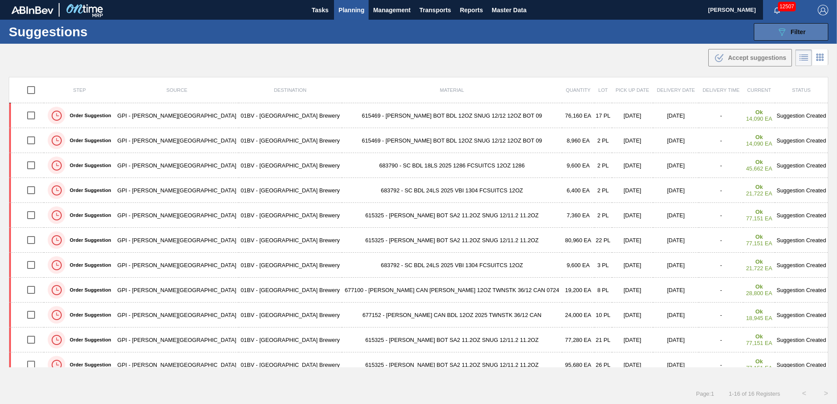
click at [776, 34] on icon "089F7B8B-B2A5-4AFE-B5C0-19BA573D28AC" at bounding box center [781, 32] width 11 height 11
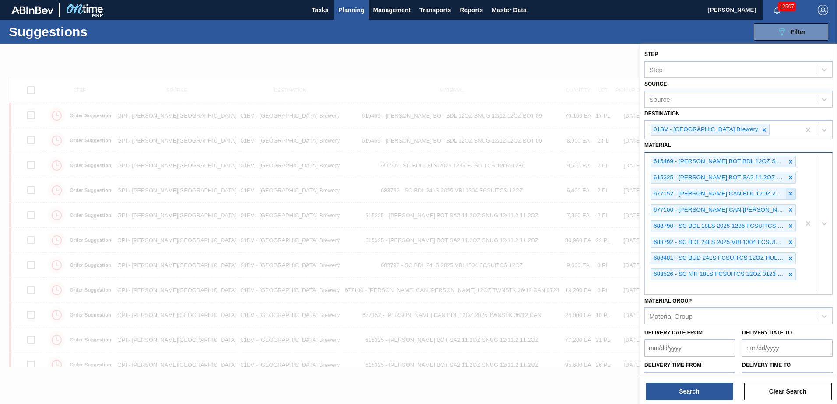
click at [789, 193] on icon at bounding box center [790, 194] width 6 height 6
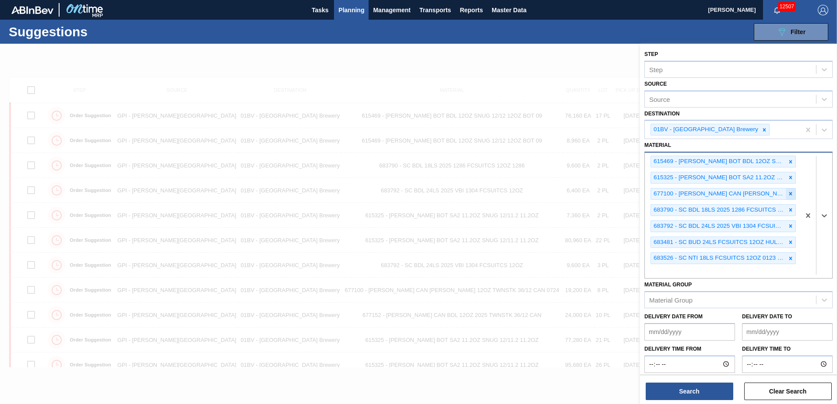
click at [788, 192] on icon at bounding box center [790, 194] width 6 height 6
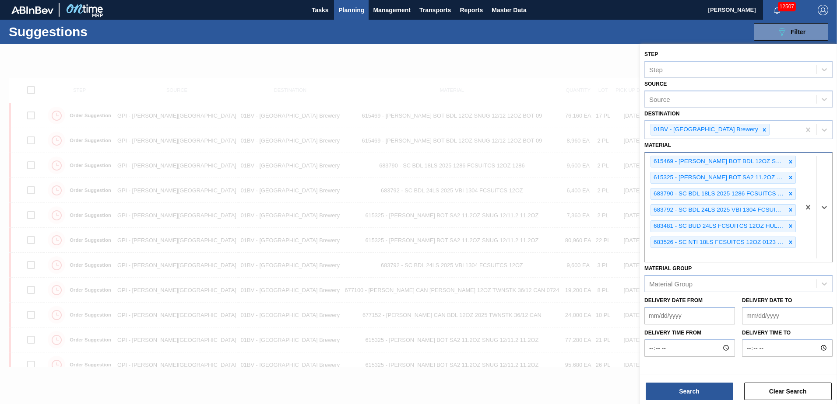
click at [788, 192] on icon at bounding box center [790, 194] width 6 height 6
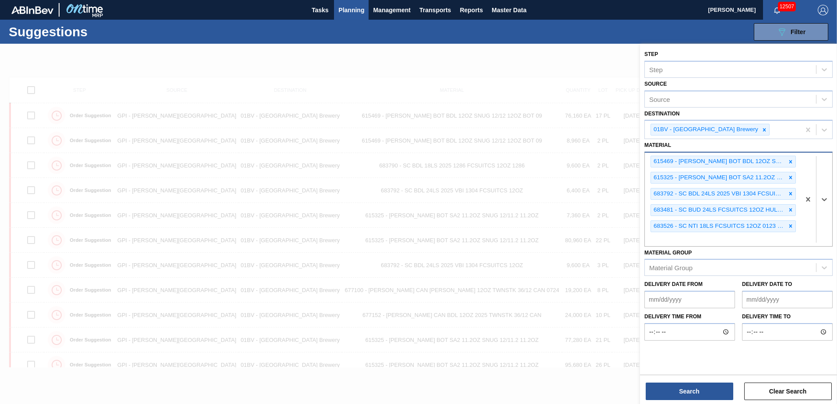
click at [788, 192] on icon at bounding box center [790, 194] width 6 height 6
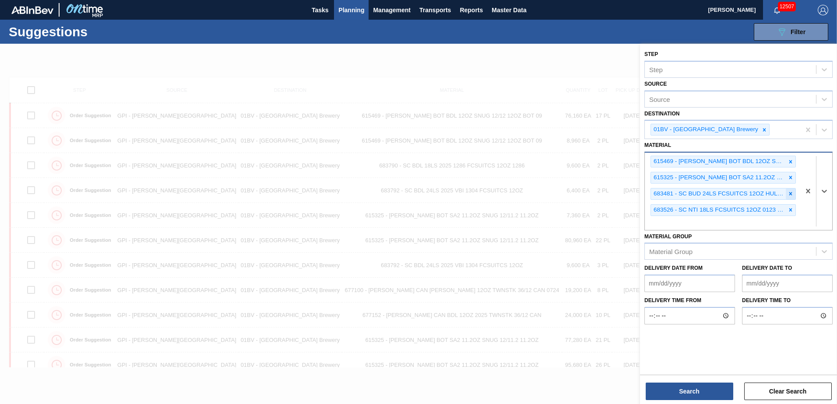
click at [788, 191] on icon at bounding box center [790, 194] width 6 height 6
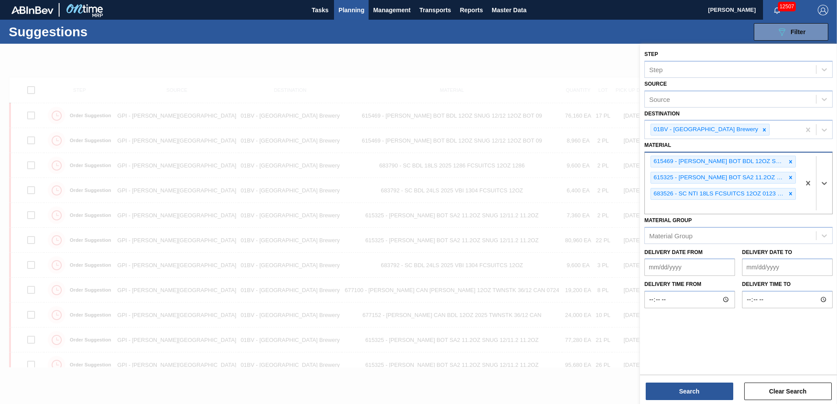
click at [788, 191] on icon at bounding box center [790, 194] width 6 height 6
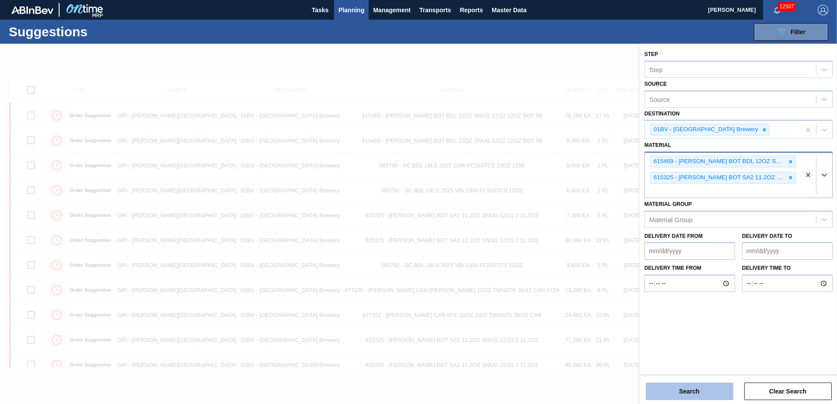
click at [687, 388] on button "Search" at bounding box center [689, 392] width 88 height 18
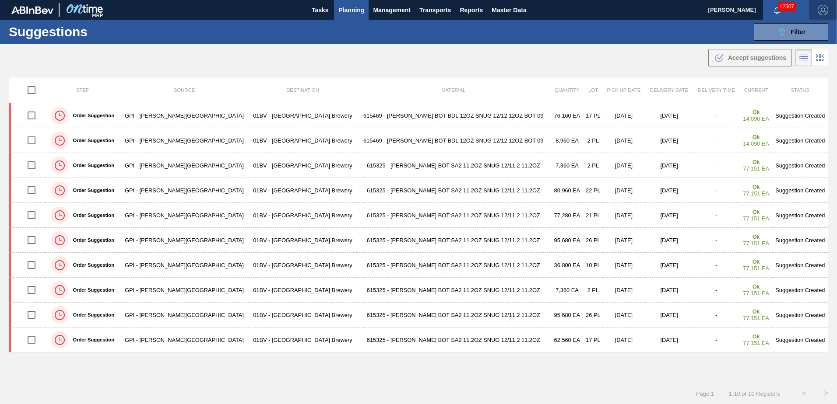
click at [823, 10] on img "button" at bounding box center [822, 10] width 11 height 11
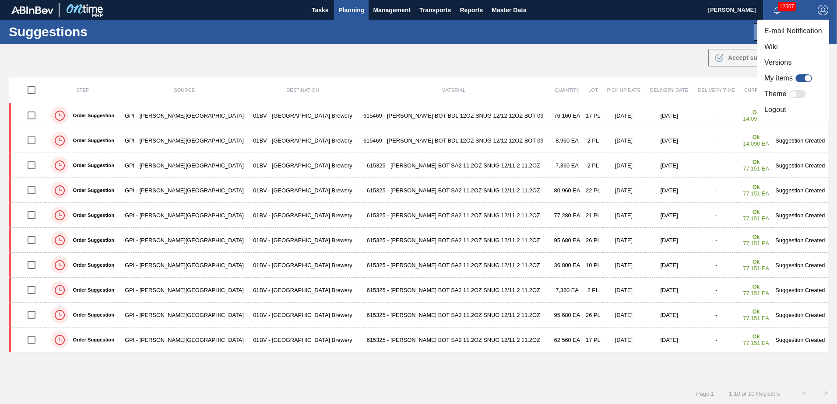
click at [778, 109] on li "Logout" at bounding box center [793, 110] width 72 height 16
